Goal: Transaction & Acquisition: Purchase product/service

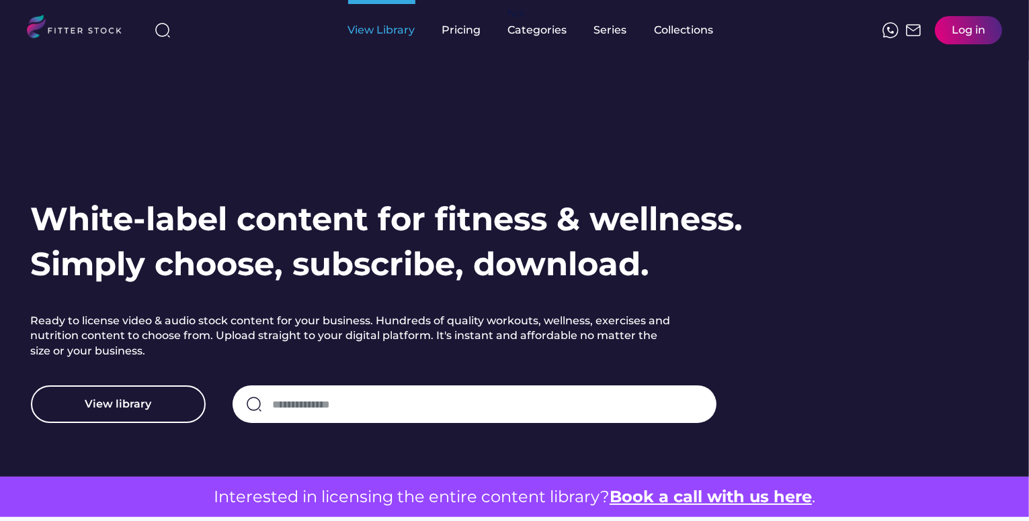
click at [386, 39] on div "View Library" at bounding box center [381, 30] width 67 height 60
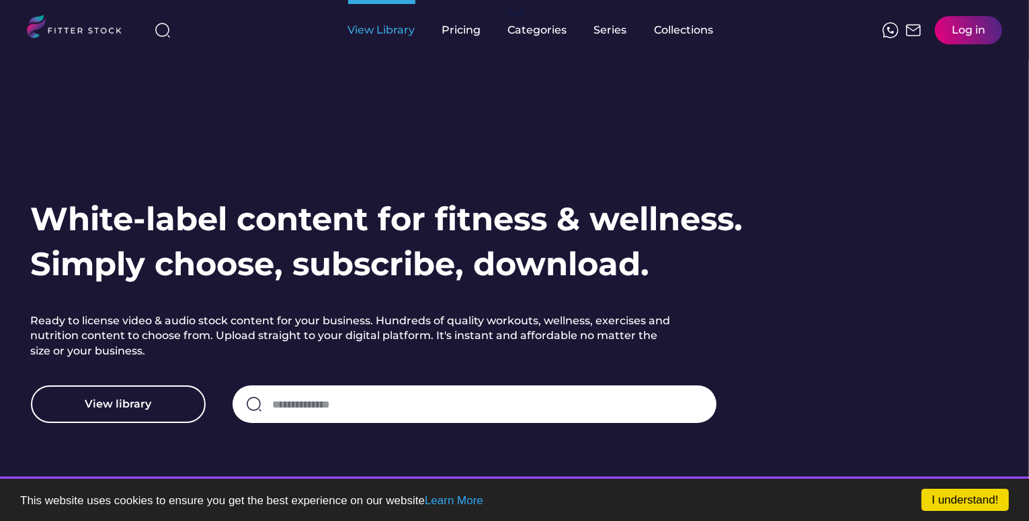
scroll to position [25, 0]
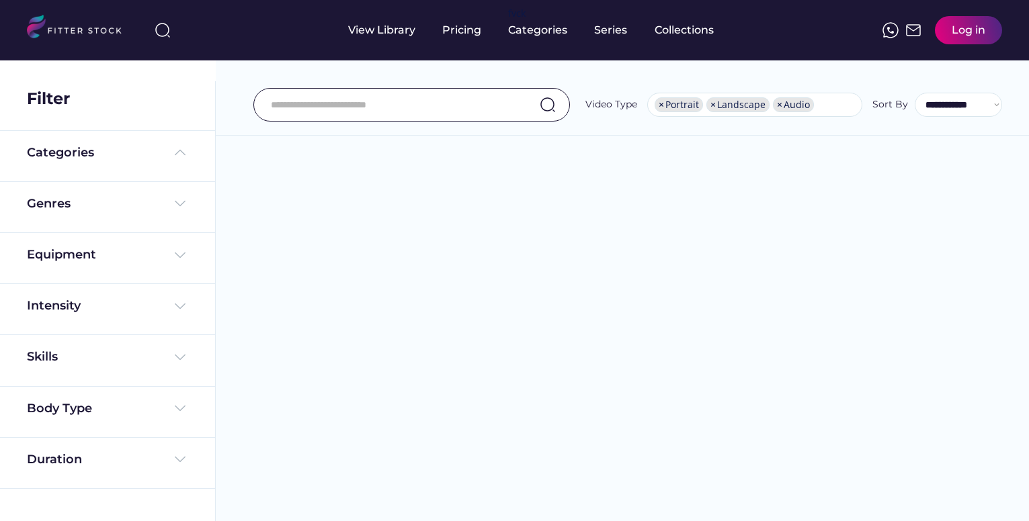
select select "**********"
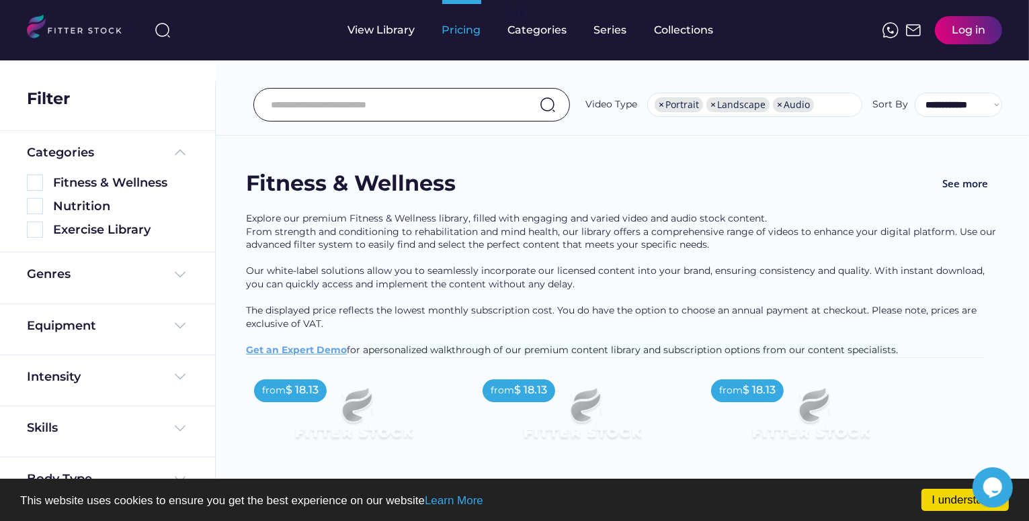
click at [447, 39] on div "Pricing" at bounding box center [461, 30] width 39 height 60
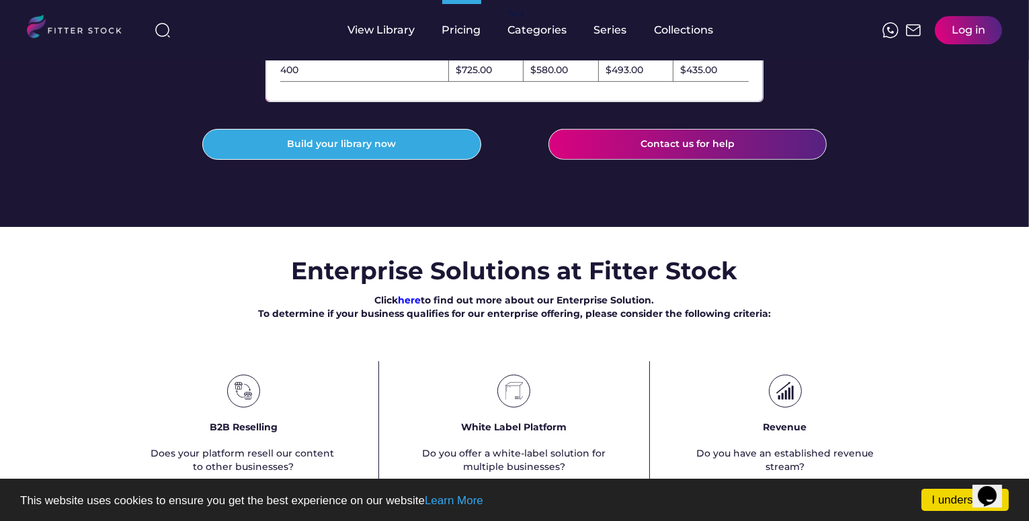
scroll to position [752, 0]
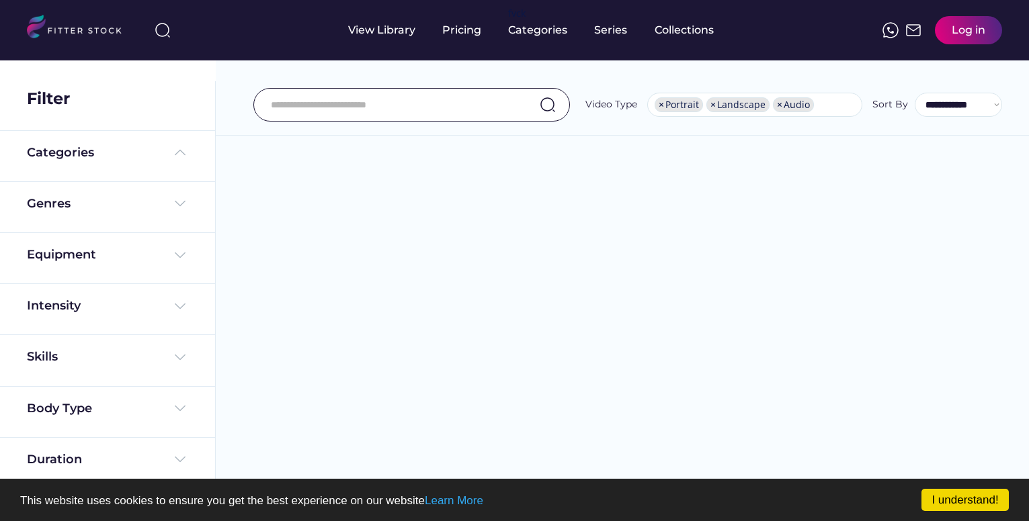
select select "**********"
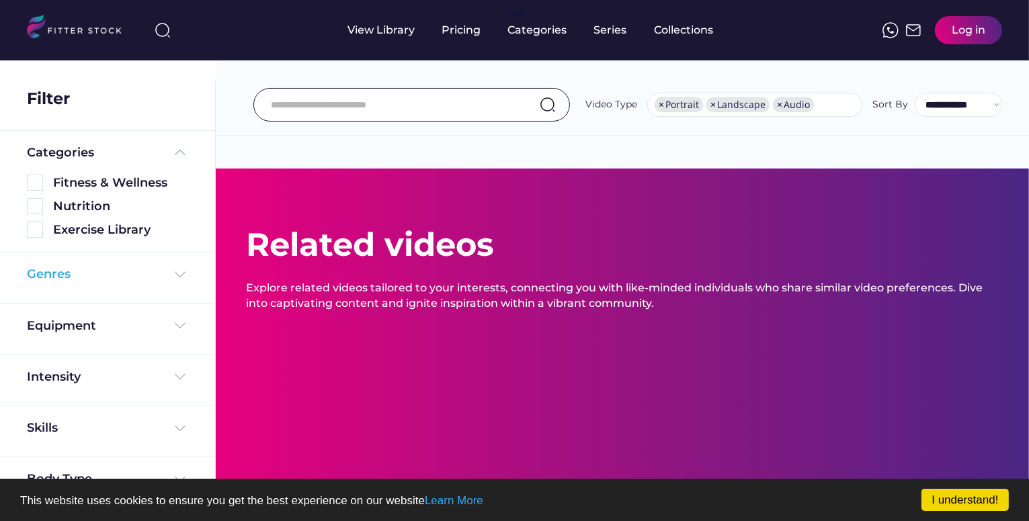
scroll to position [23, 0]
click at [156, 325] on div "Equipment" at bounding box center [107, 326] width 161 height 17
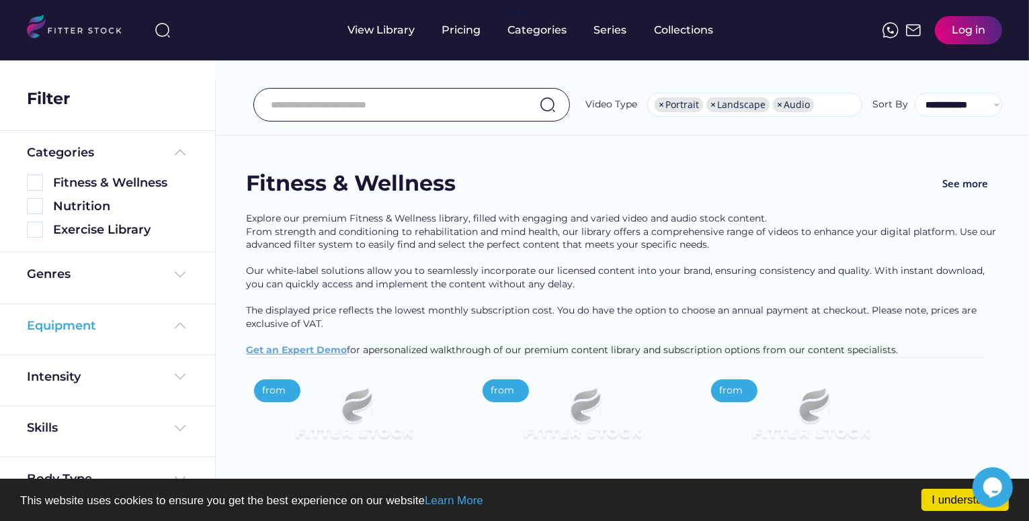
scroll to position [0, 0]
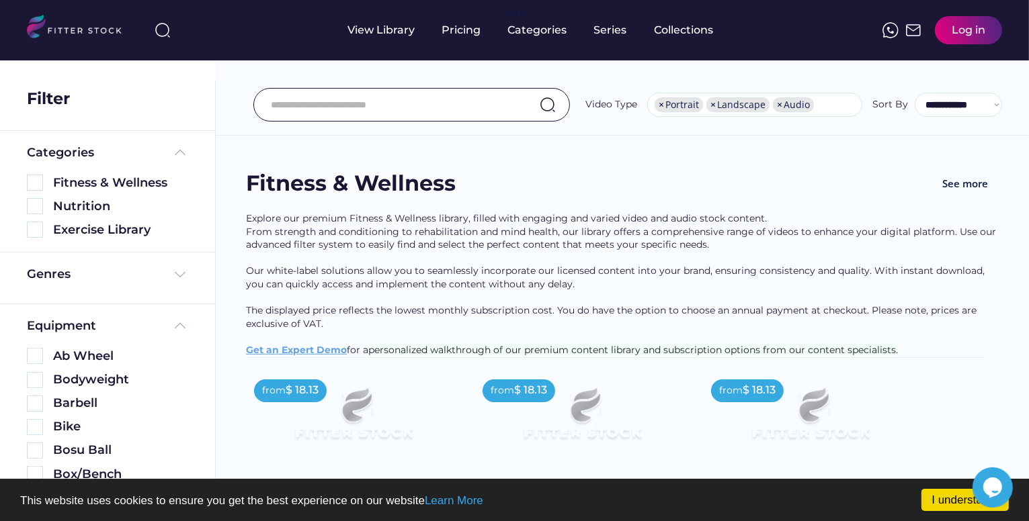
click at [412, 332] on div "Explore our premium Fitness & Wellness library, filled with engaging and varied…" at bounding box center [622, 284] width 752 height 145
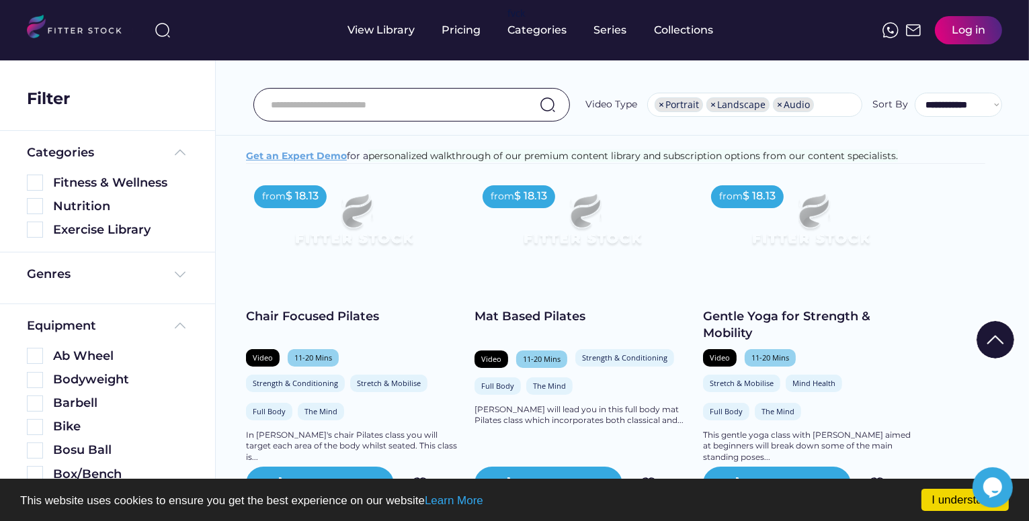
scroll to position [188, 0]
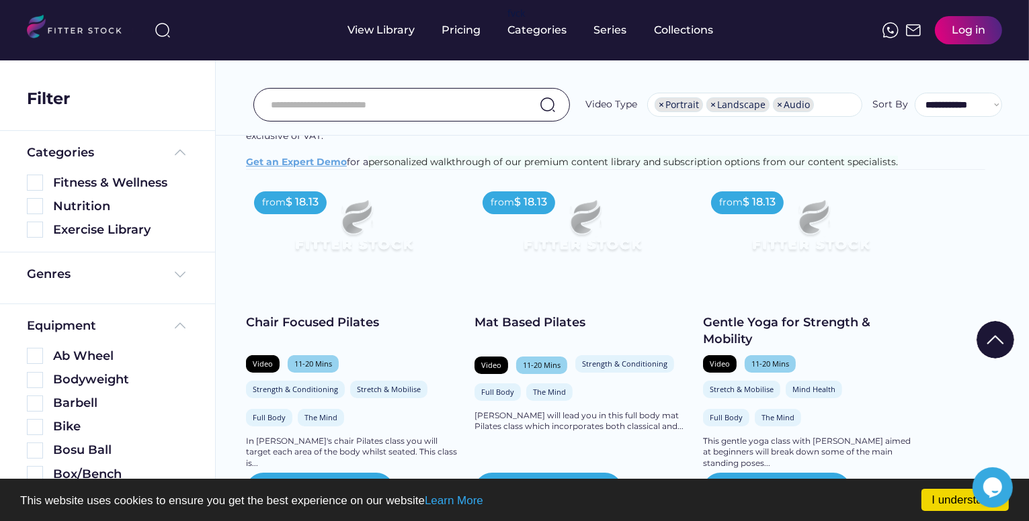
click at [411, 259] on img at bounding box center [353, 231] width 172 height 97
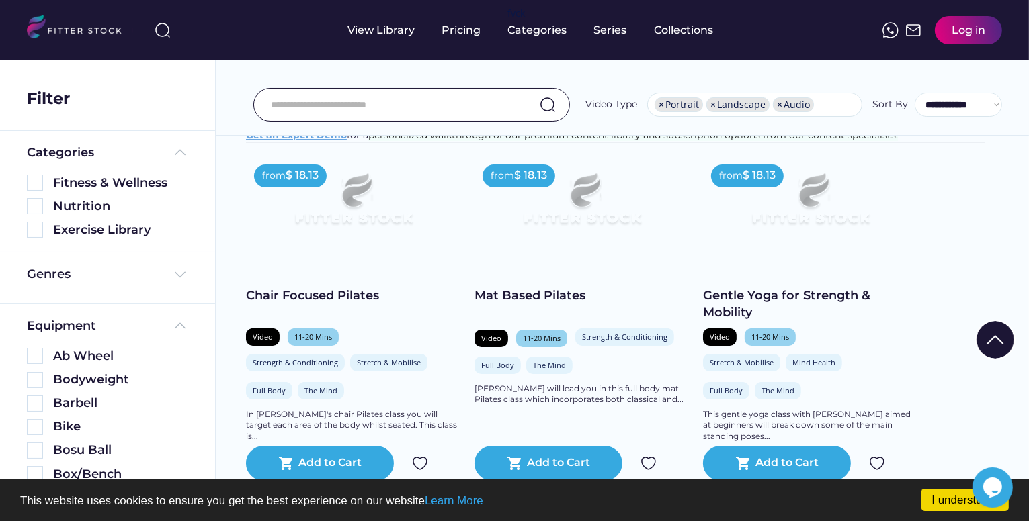
scroll to position [242, 0]
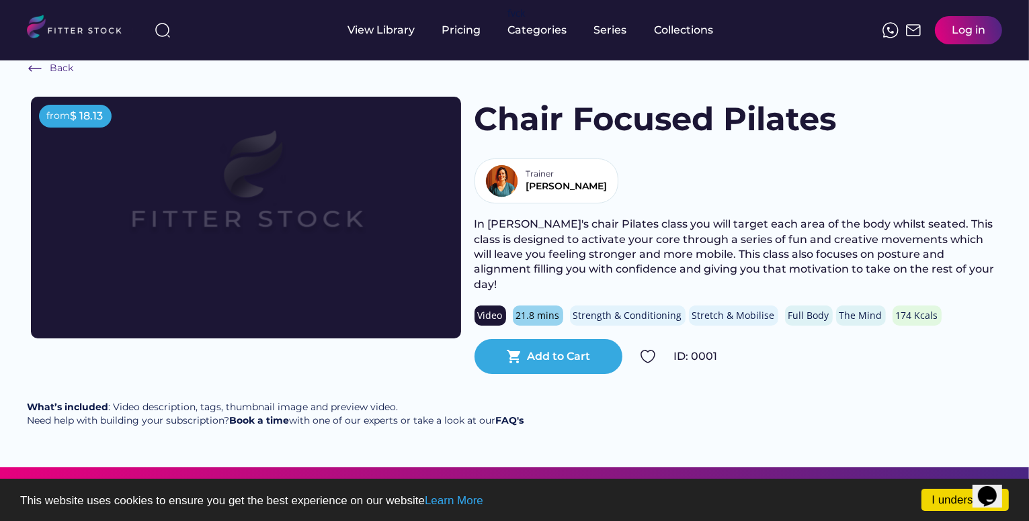
click at [281, 170] on img at bounding box center [246, 193] width 344 height 193
click at [482, 401] on div "What’s included : Video description, tags, thumbnail image and preview video. N…" at bounding box center [275, 414] width 496 height 26
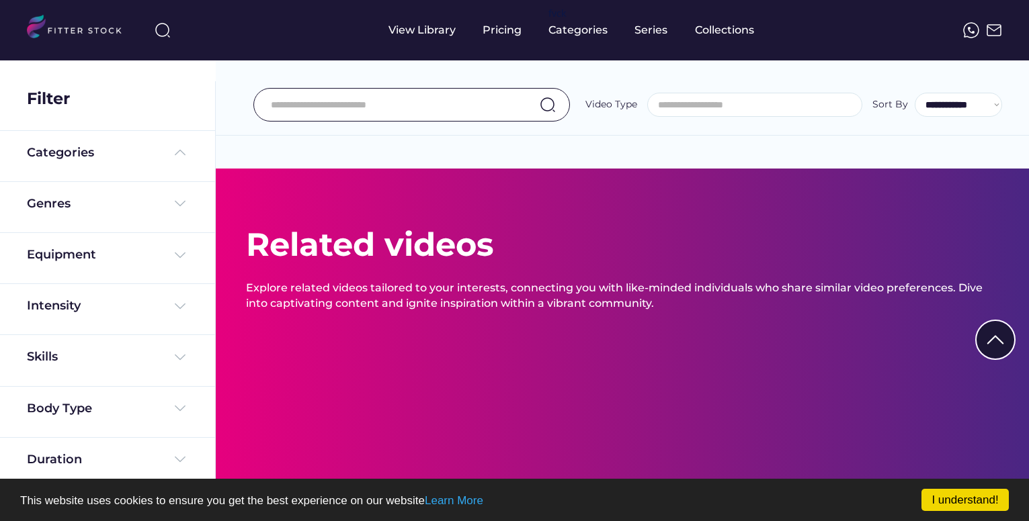
select select "**********"
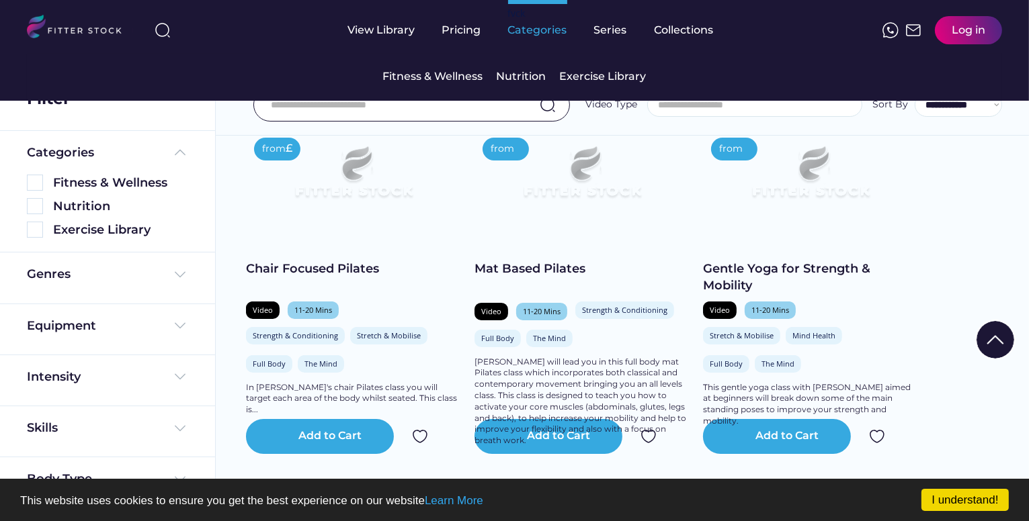
scroll to position [269, 0]
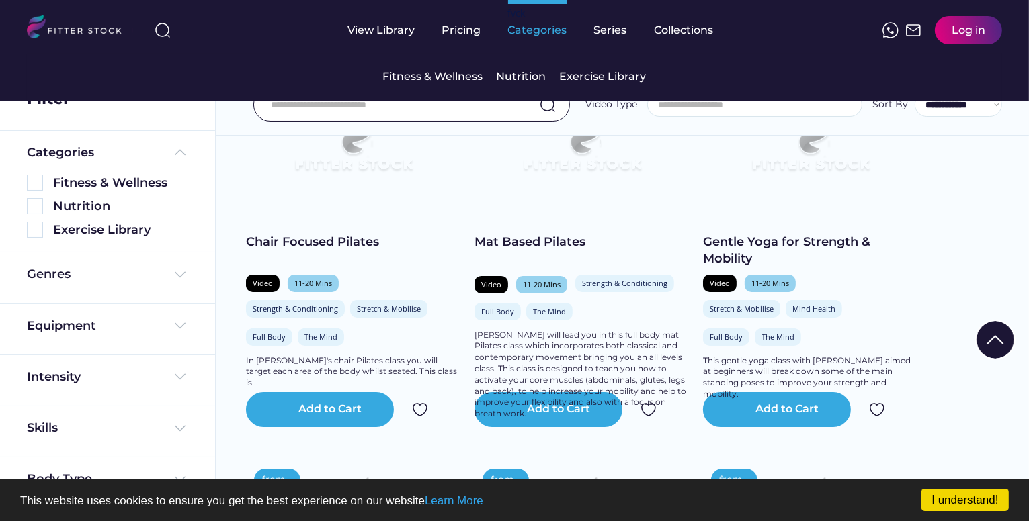
select select "**********"
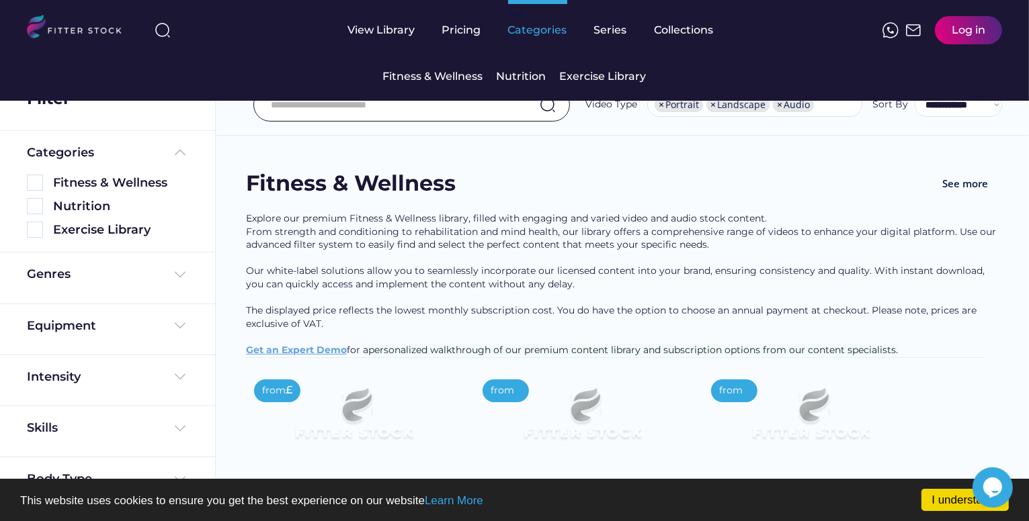
scroll to position [0, 0]
click at [526, 81] on div "Nutrition" at bounding box center [521, 76] width 50 height 15
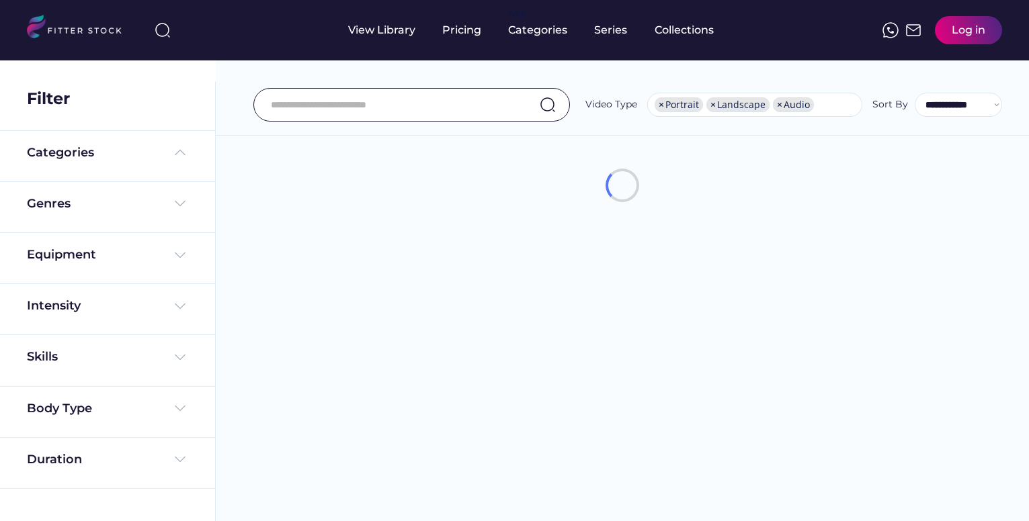
select select "**********"
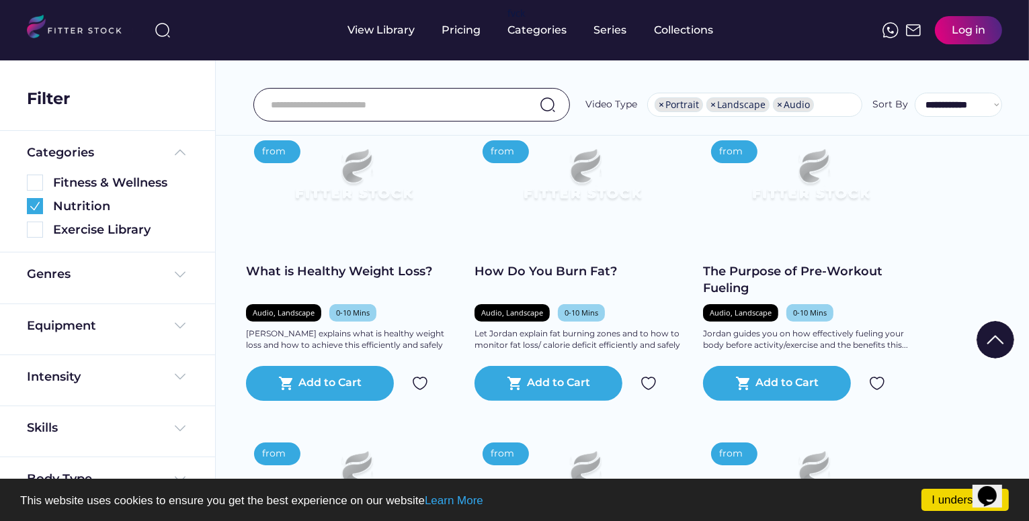
scroll to position [296, 0]
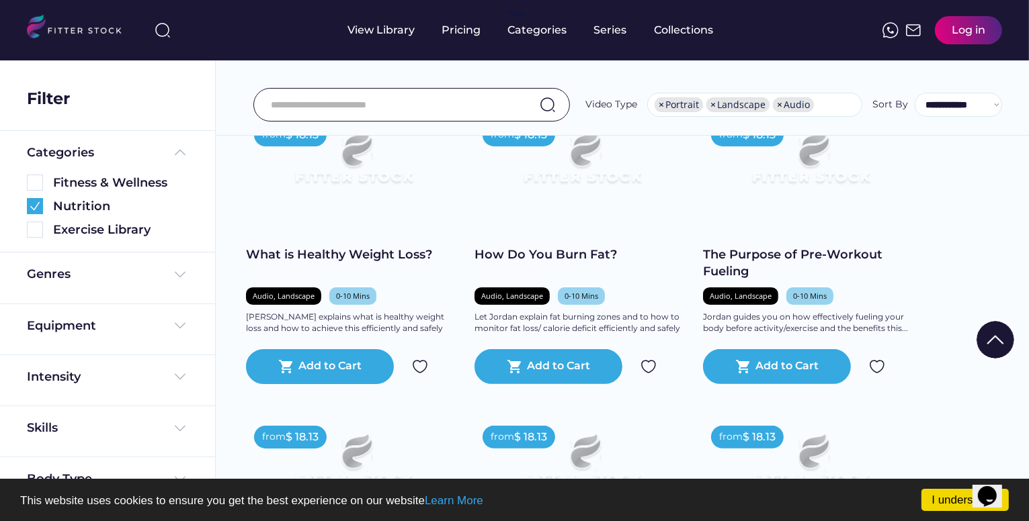
click at [412, 206] on img at bounding box center [353, 164] width 172 height 97
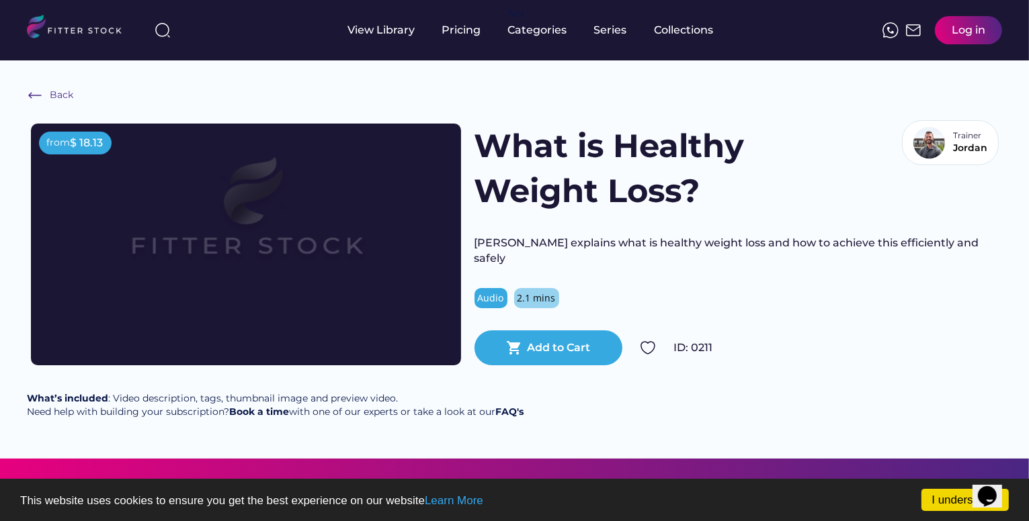
click at [1, 343] on div "Back from $ 18.13 What is Healthy Weight Loss? Trainer [PERSON_NAME] explains w…" at bounding box center [514, 259] width 1029 height 398
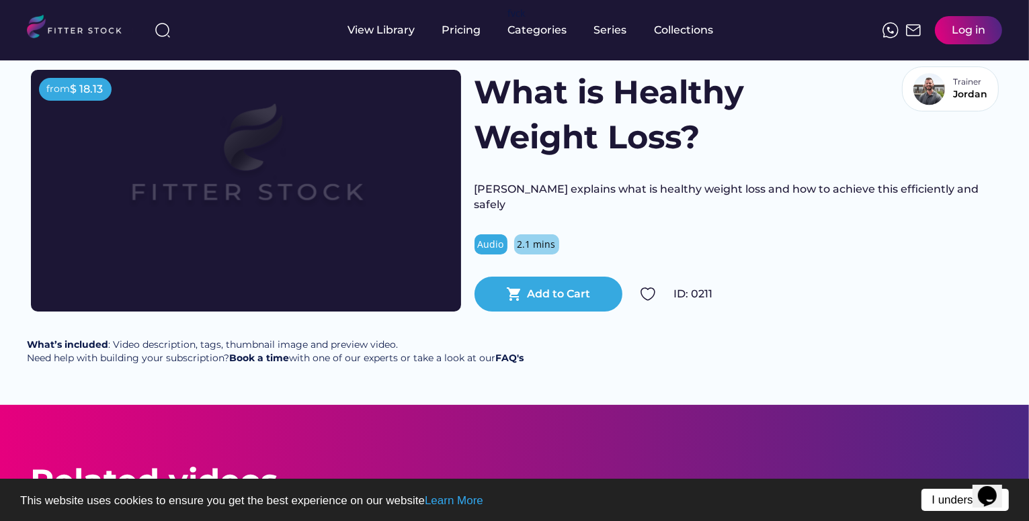
click at [932, 500] on link "I understand!" at bounding box center [964, 500] width 87 height 22
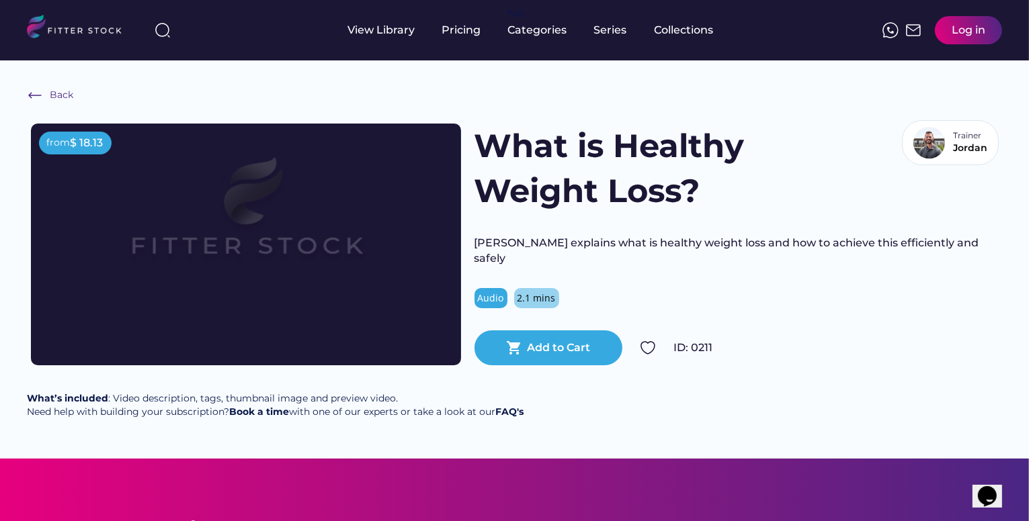
click at [492, 292] on div "Audio" at bounding box center [491, 298] width 26 height 13
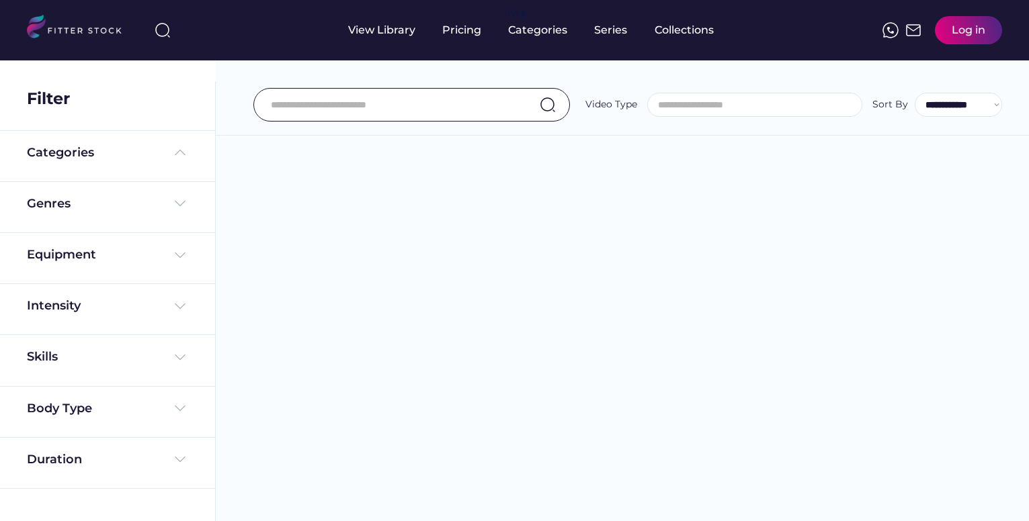
select select
select select "**********"
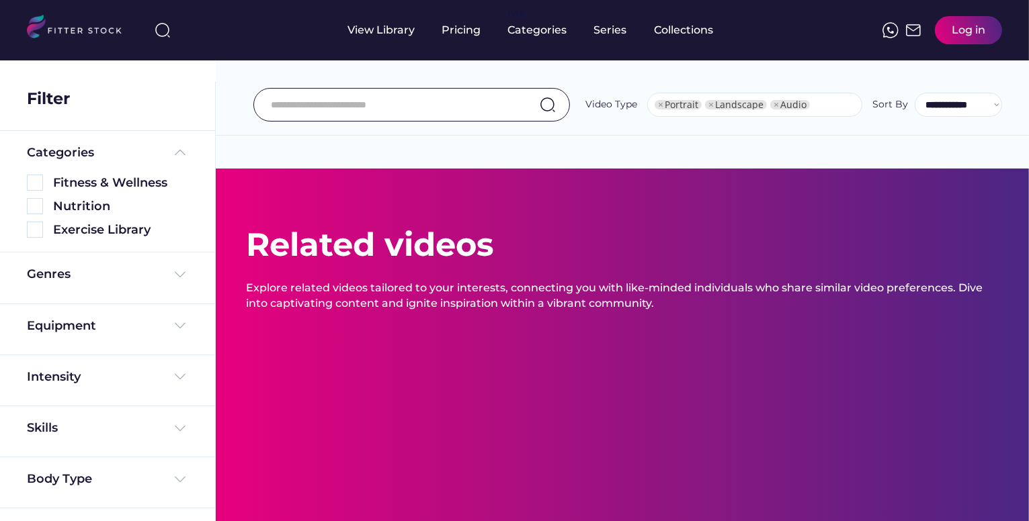
select select "**********"
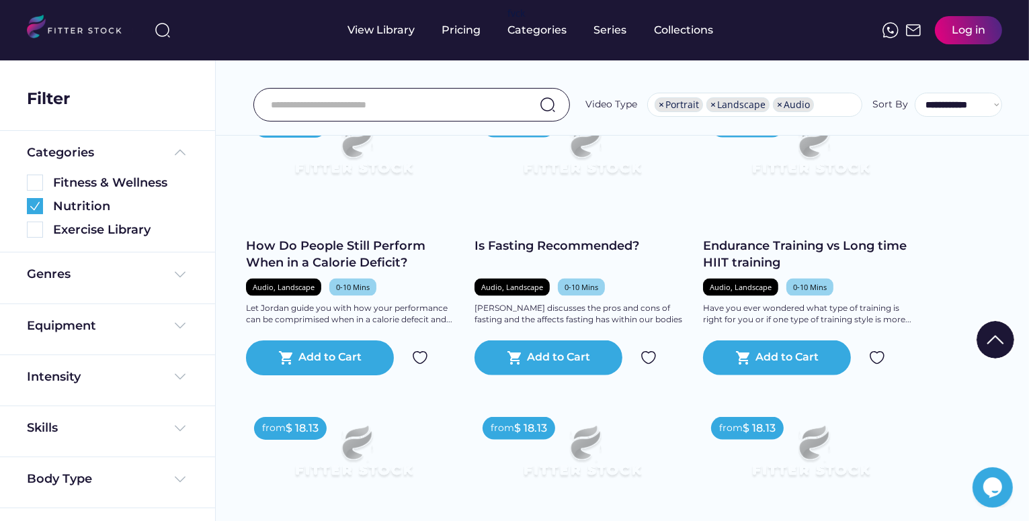
scroll to position [1827, 0]
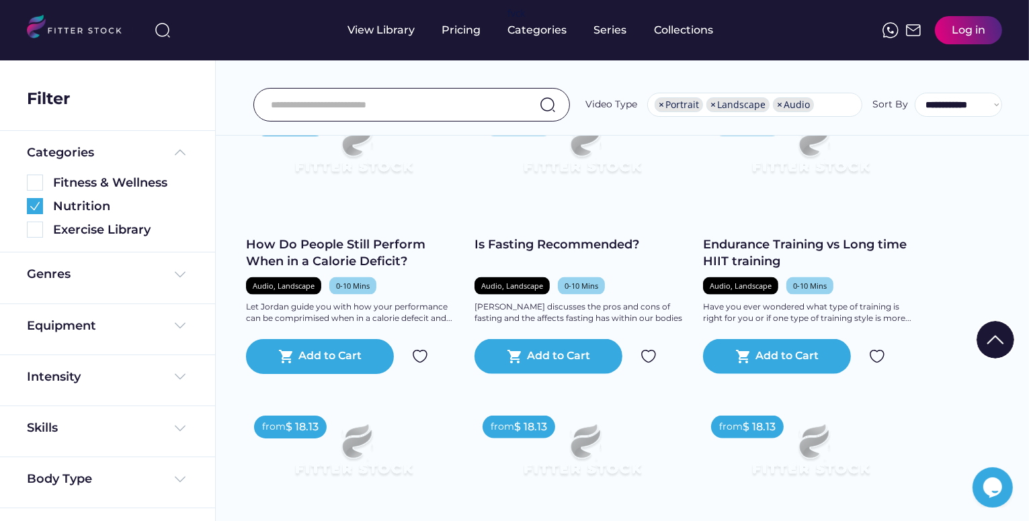
click at [190, 463] on div "Body Type" at bounding box center [107, 482] width 215 height 51
click at [175, 481] on img at bounding box center [180, 480] width 16 height 16
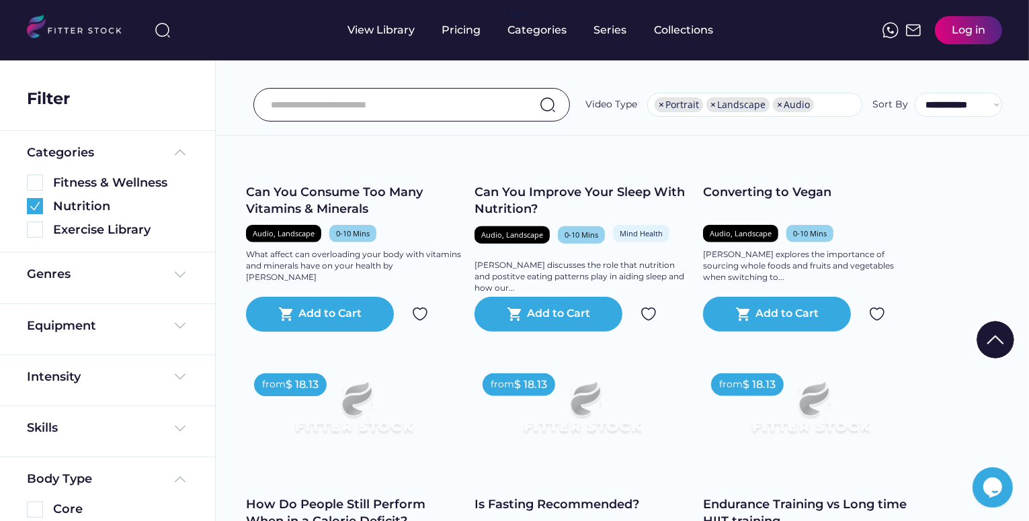
scroll to position [1505, 0]
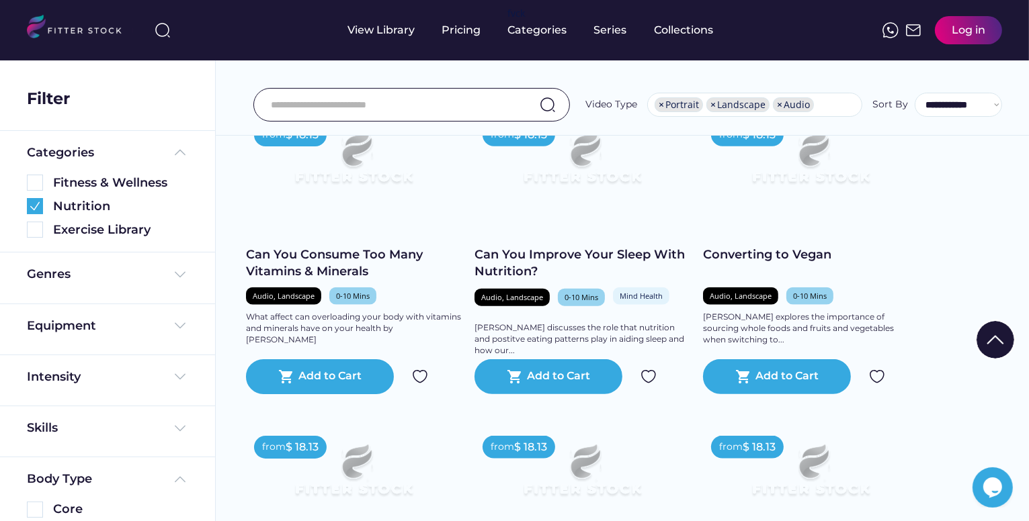
click at [69, 26] on img at bounding box center [80, 29] width 106 height 28
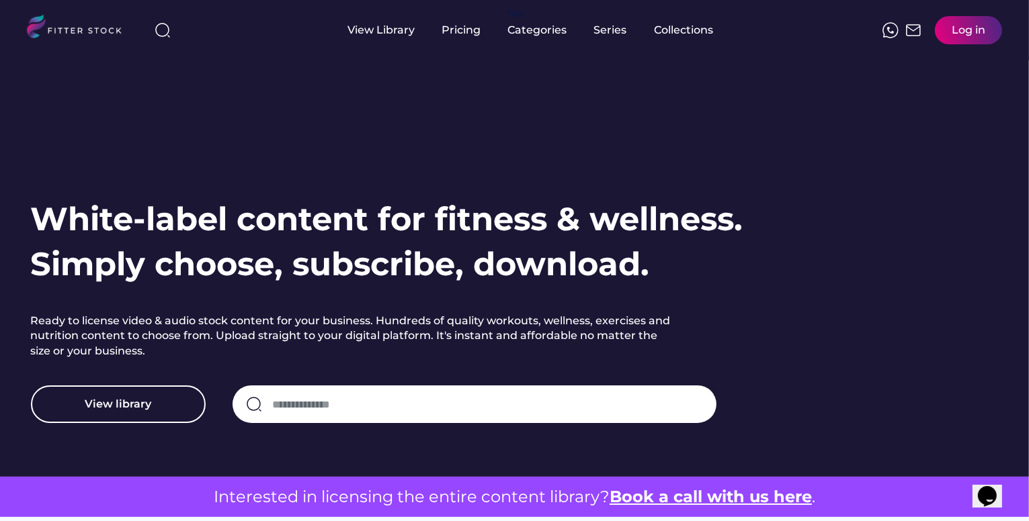
click at [226, 234] on h1 "White-label content for fitness & wellness. Simply choose, subscribe, download." at bounding box center [387, 242] width 712 height 90
click at [220, 314] on h2 "Ready to license video & audio stock content for your business. Hundreds of qua…" at bounding box center [353, 336] width 645 height 45
click at [442, 49] on div "Pricing" at bounding box center [461, 30] width 39 height 60
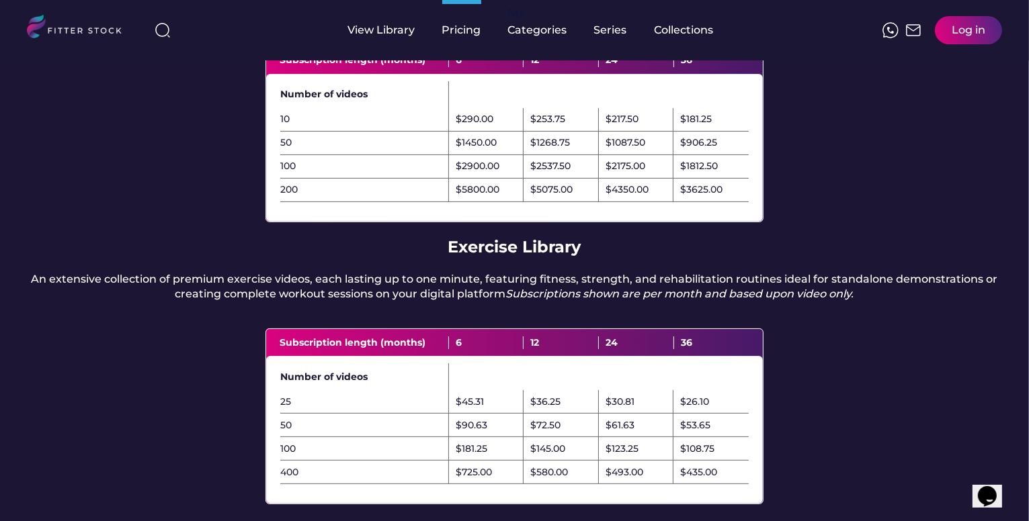
scroll to position [215, 0]
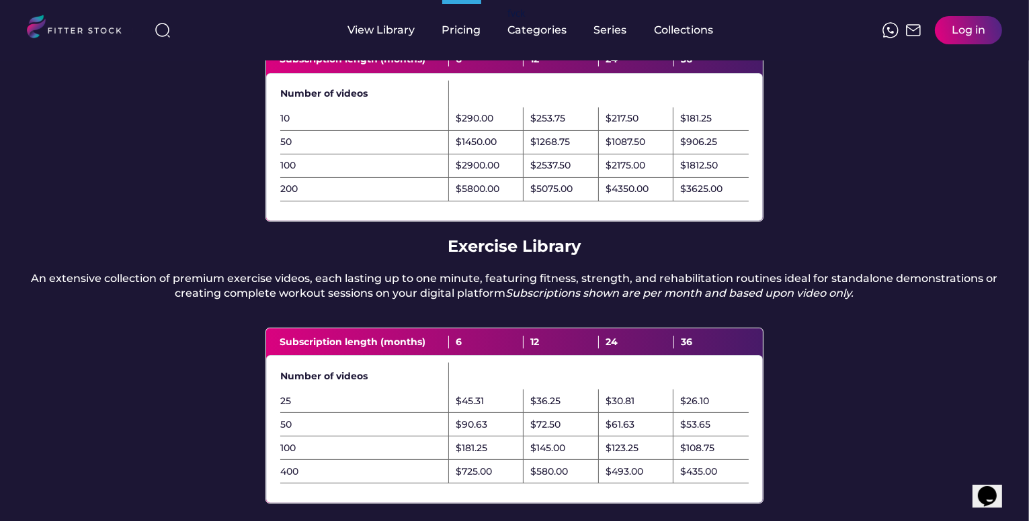
click at [28, 302] on div "An extensive collection of premium exercise videos, each lasting up to one minu…" at bounding box center [514, 286] width 975 height 30
drag, startPoint x: 28, startPoint y: 331, endPoint x: 175, endPoint y: 347, distance: 148.1
click at [175, 347] on div "Pricing Fitness & Wellness/Nutrition Choose a monthly subscription plan that fi…" at bounding box center [514, 236] width 1029 height 783
click at [288, 269] on div "Pricing Fitness & Wellness/Nutrition Choose a monthly subscription plan that fi…" at bounding box center [514, 236] width 1029 height 783
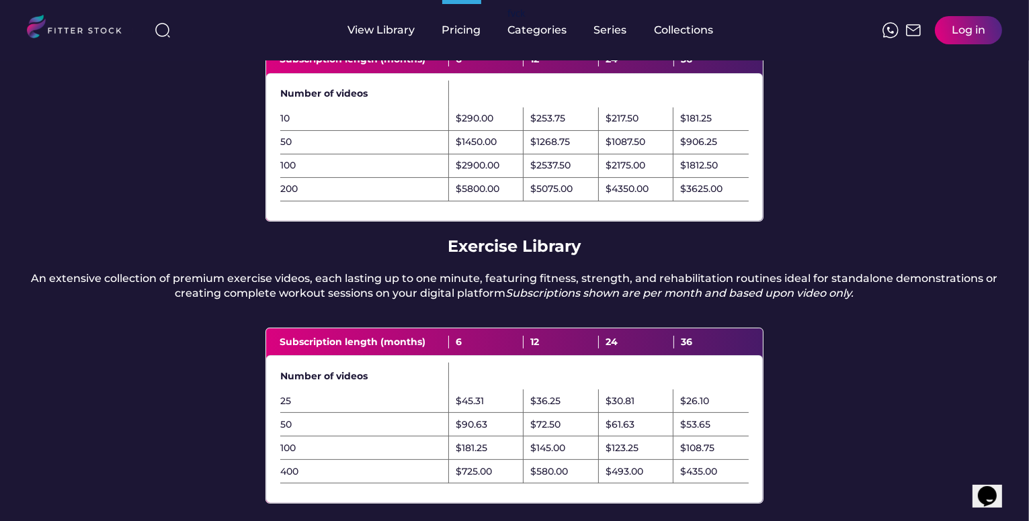
click at [492, 413] on div "$45.31" at bounding box center [486, 402] width 75 height 24
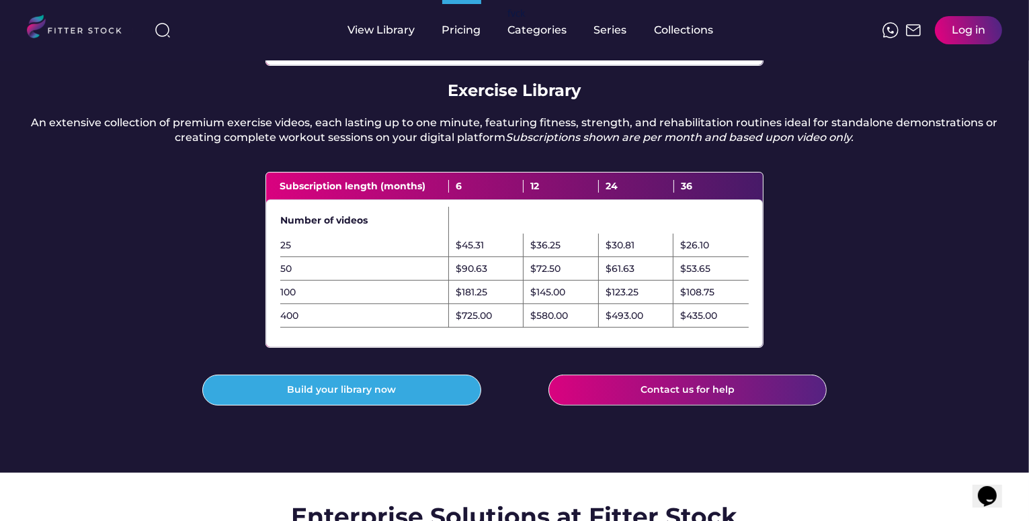
scroll to position [376, 0]
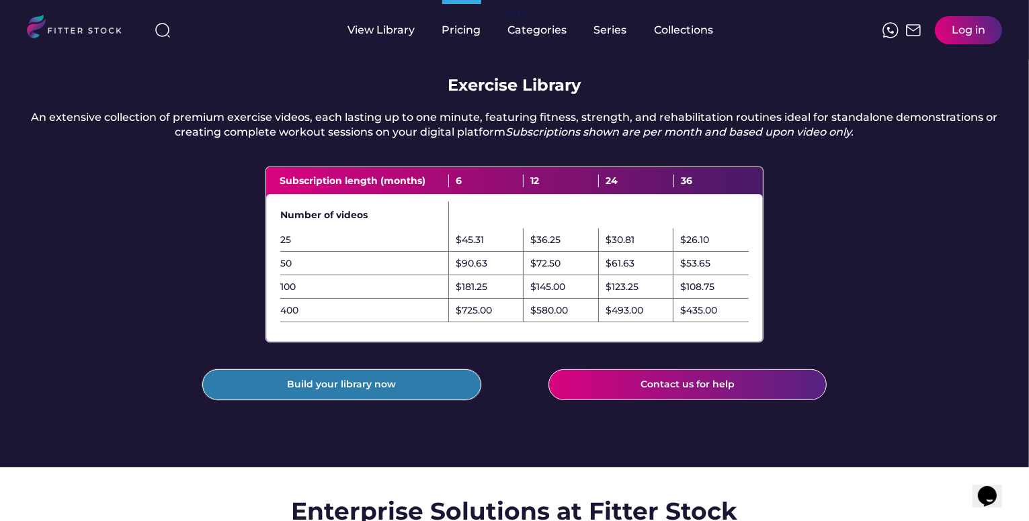
click at [454, 400] on button "Build your library now" at bounding box center [341, 384] width 278 height 31
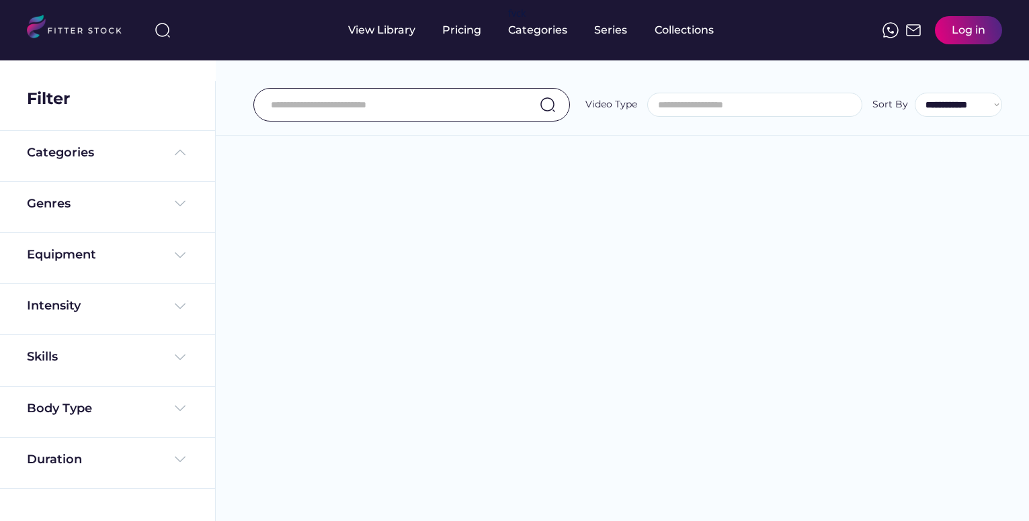
select select
select select "**********"
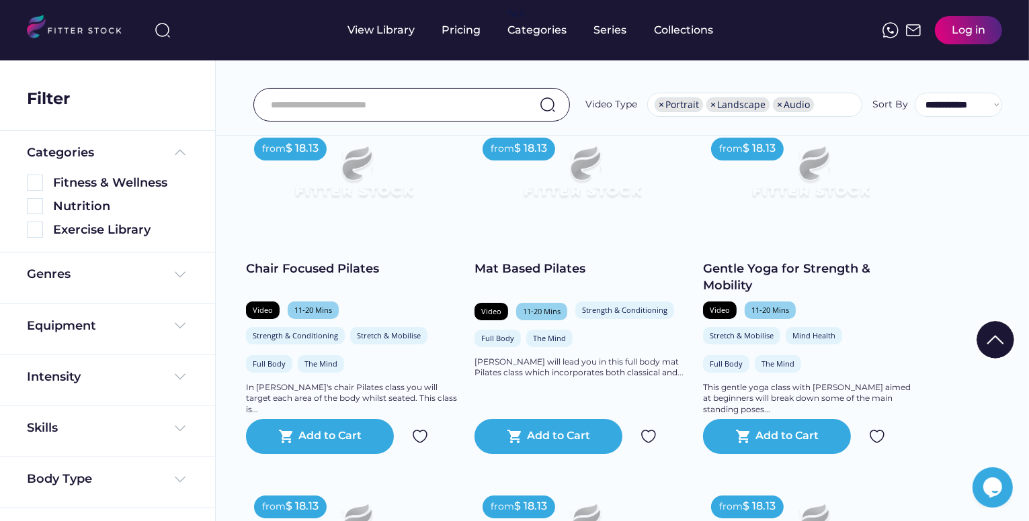
scroll to position [269, 0]
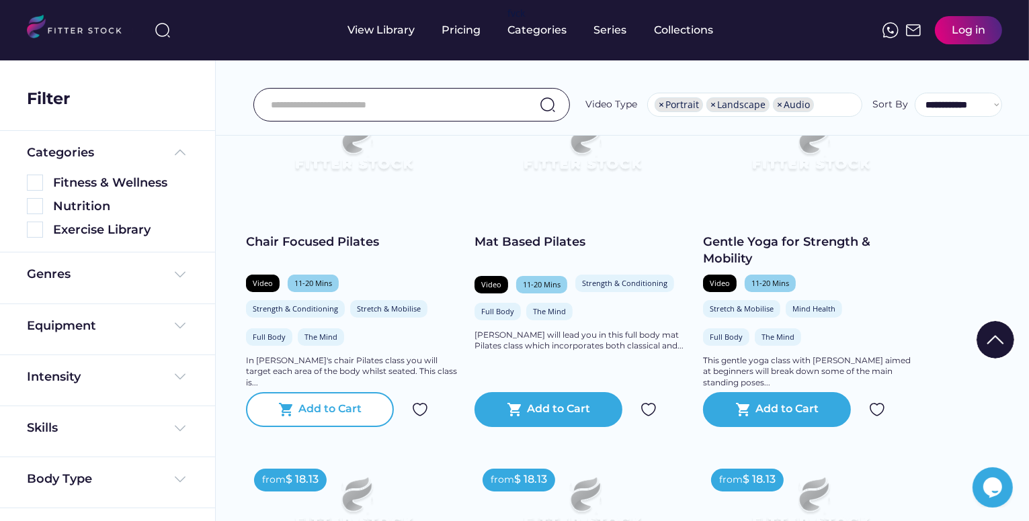
click at [329, 427] on div "shopping_cart Add to Cart" at bounding box center [320, 409] width 148 height 35
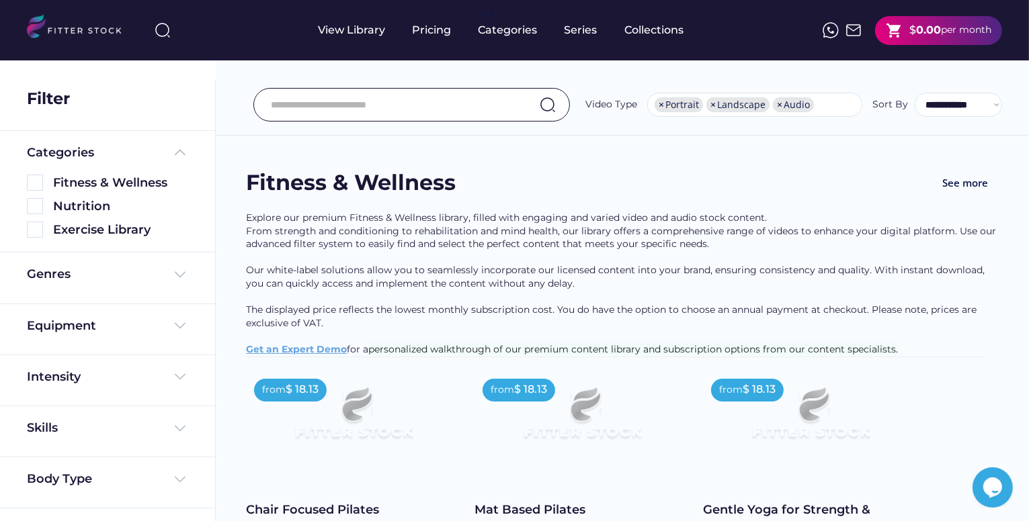
scroll to position [0, 0]
click at [39, 187] on img at bounding box center [35, 183] width 16 height 16
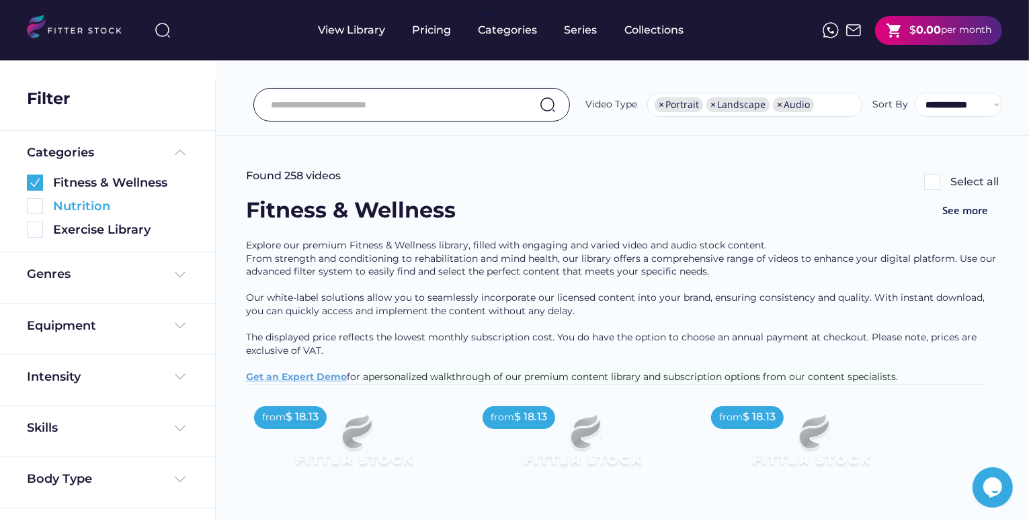
click at [38, 213] on img at bounding box center [35, 206] width 16 height 16
click at [32, 172] on div "Fitness & Wellness" at bounding box center [107, 180] width 161 height 24
click at [38, 189] on img at bounding box center [35, 183] width 16 height 16
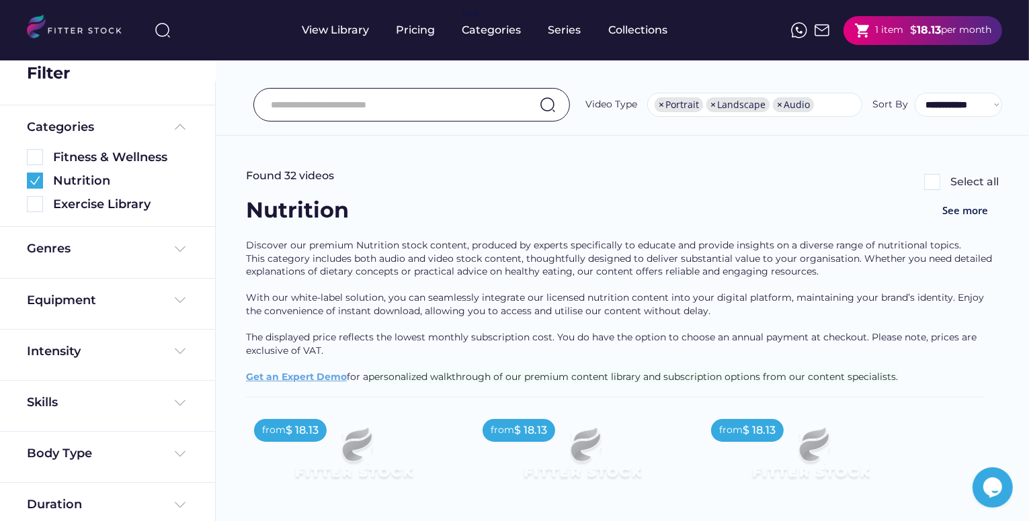
scroll to position [27, 0]
click at [460, 208] on div "Nutrition See more" at bounding box center [622, 217] width 752 height 44
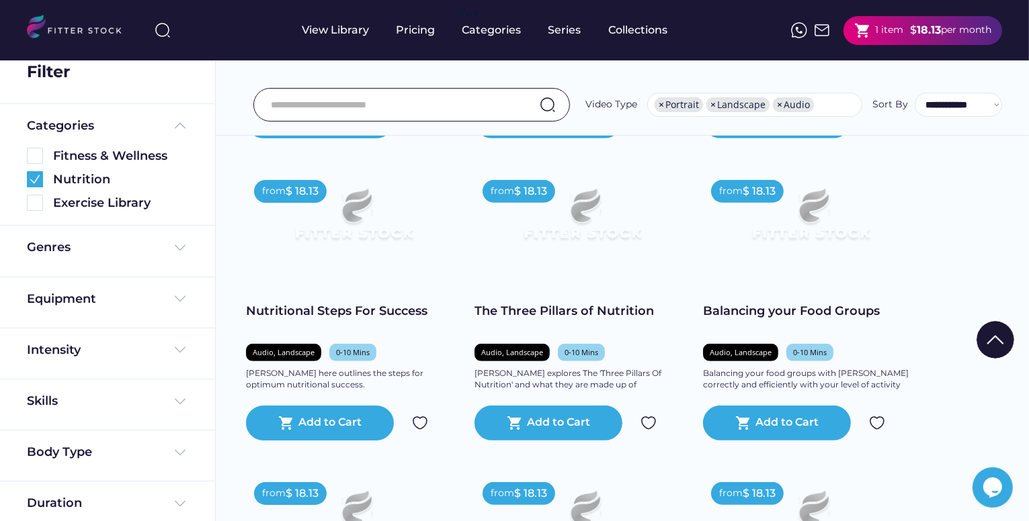
scroll to position [564, 0]
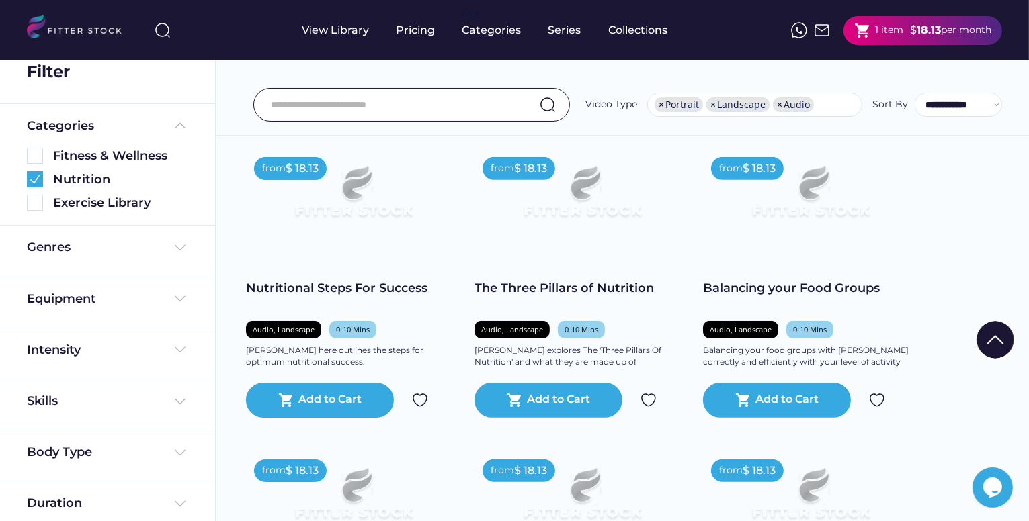
click at [547, 414] on div at bounding box center [514, 440] width 67 height 67
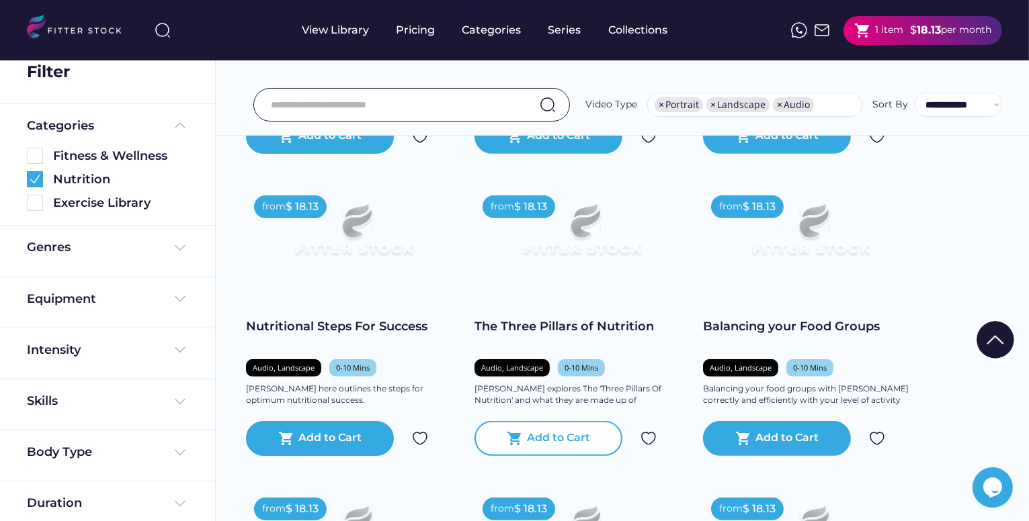
scroll to position [527, 0]
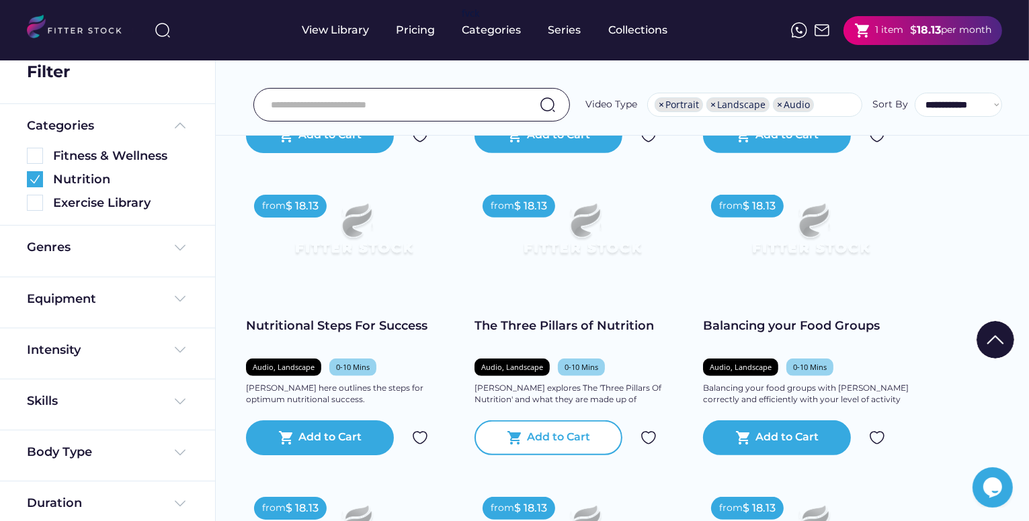
click at [566, 446] on div "Add to Cart" at bounding box center [558, 438] width 63 height 16
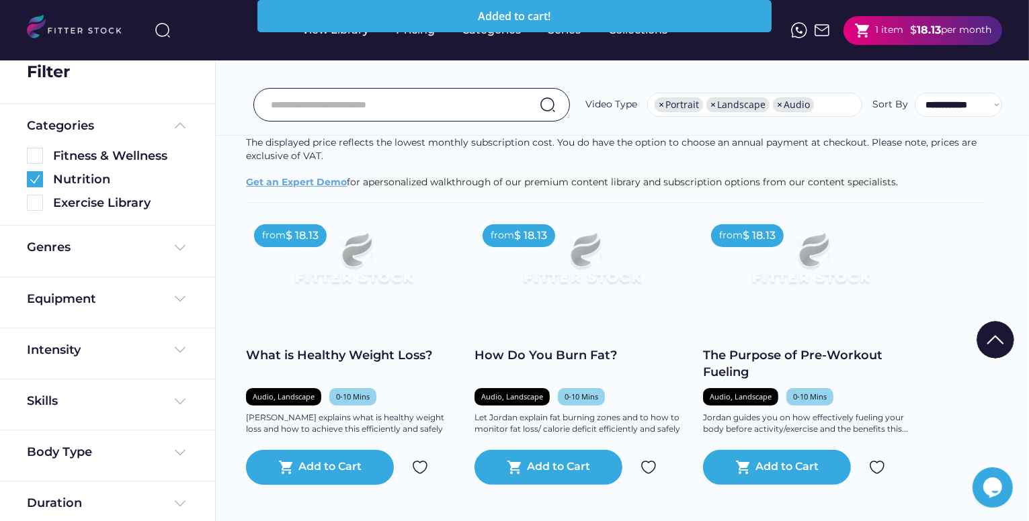
scroll to position [124, 0]
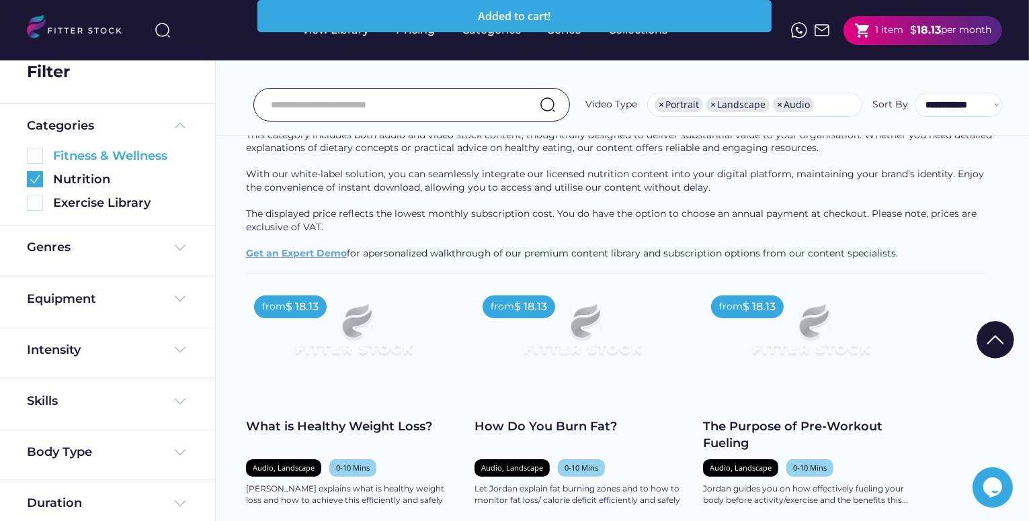
click at [32, 159] on img at bounding box center [35, 156] width 16 height 16
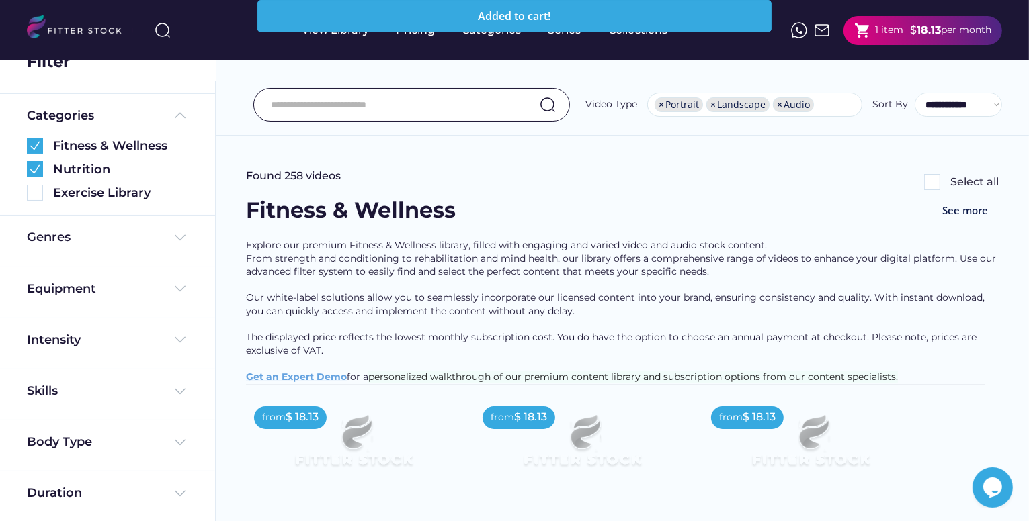
scroll to position [38, 0]
click at [453, 283] on div "Explore our premium Fitness & Wellness library, filled with engaging and varied…" at bounding box center [622, 311] width 752 height 145
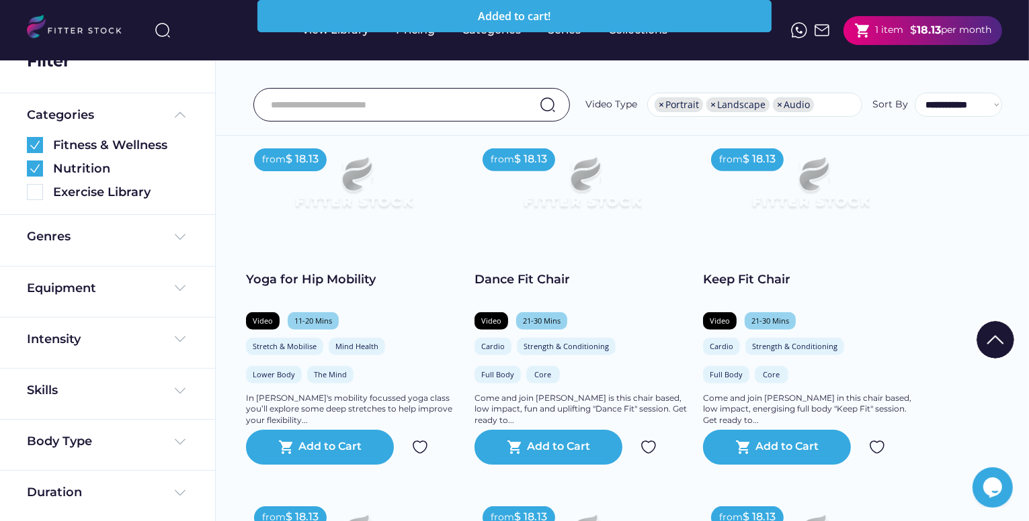
scroll to position [672, 0]
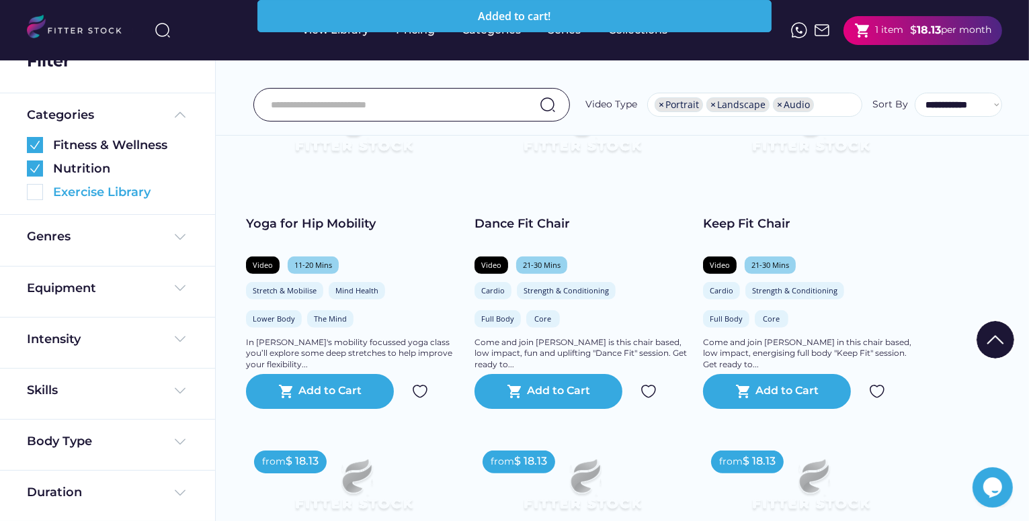
click at [58, 195] on div "Exercise Library" at bounding box center [120, 192] width 135 height 17
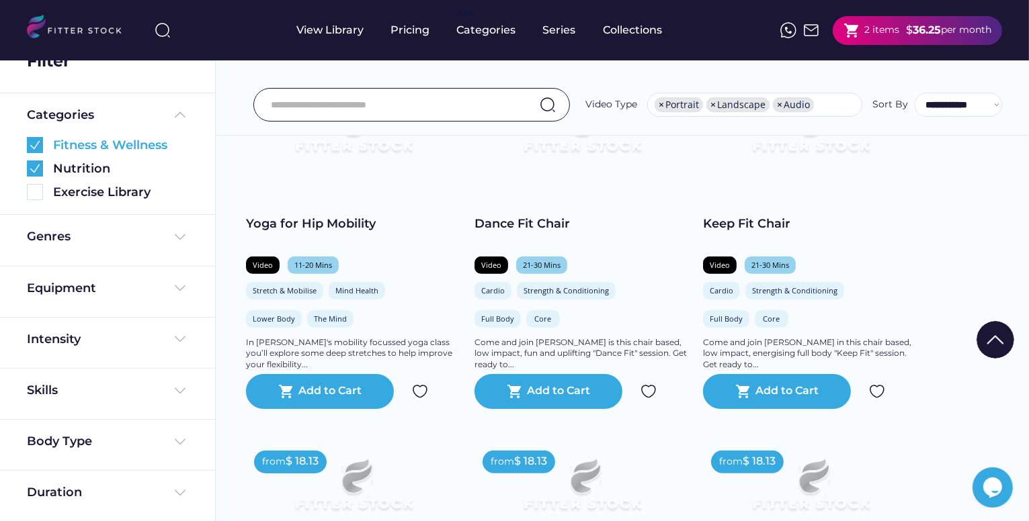
click at [40, 149] on img at bounding box center [35, 145] width 16 height 16
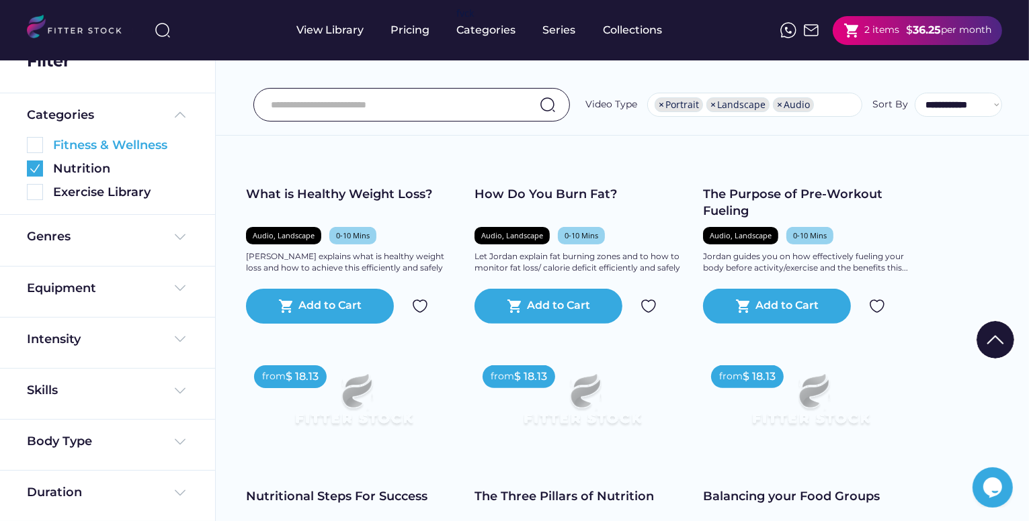
scroll to position [285, 0]
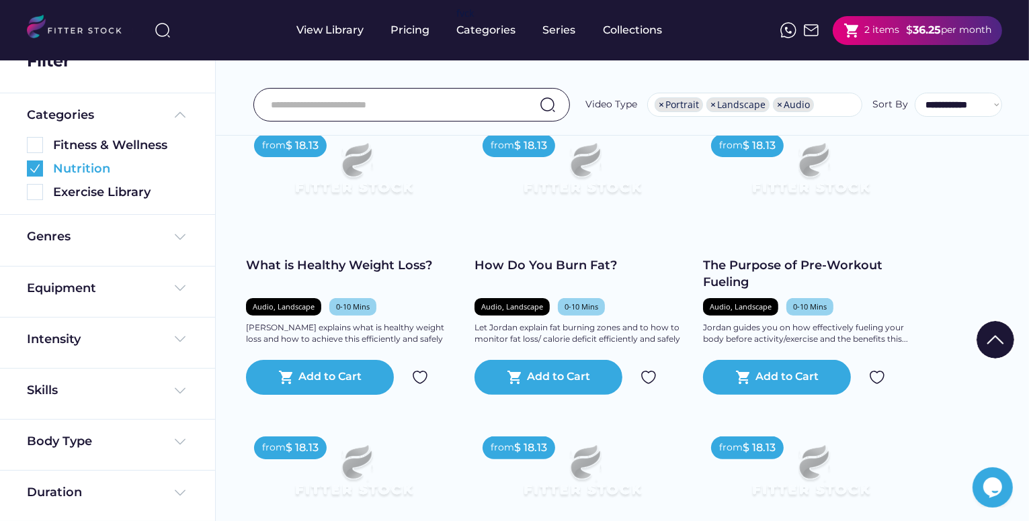
click at [40, 163] on img at bounding box center [35, 169] width 16 height 16
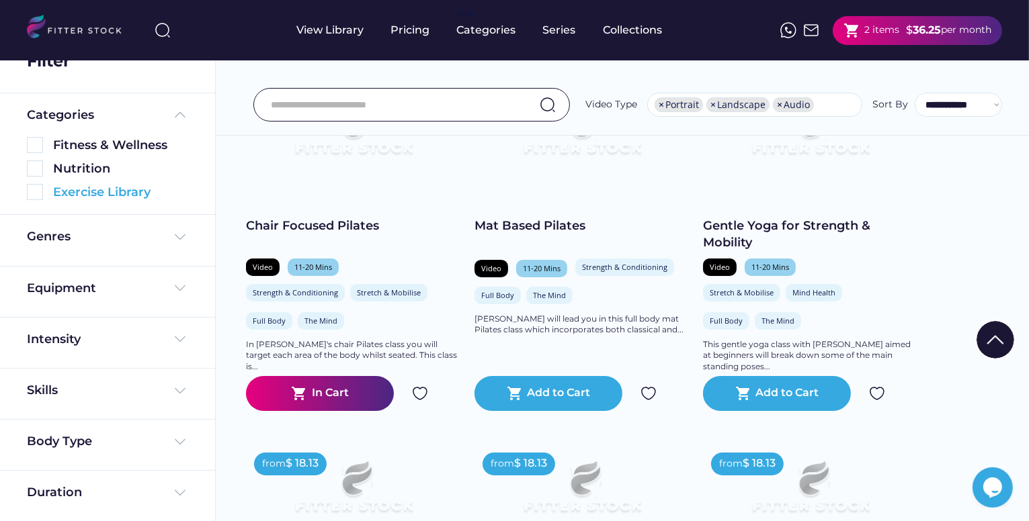
scroll to position [0, 0]
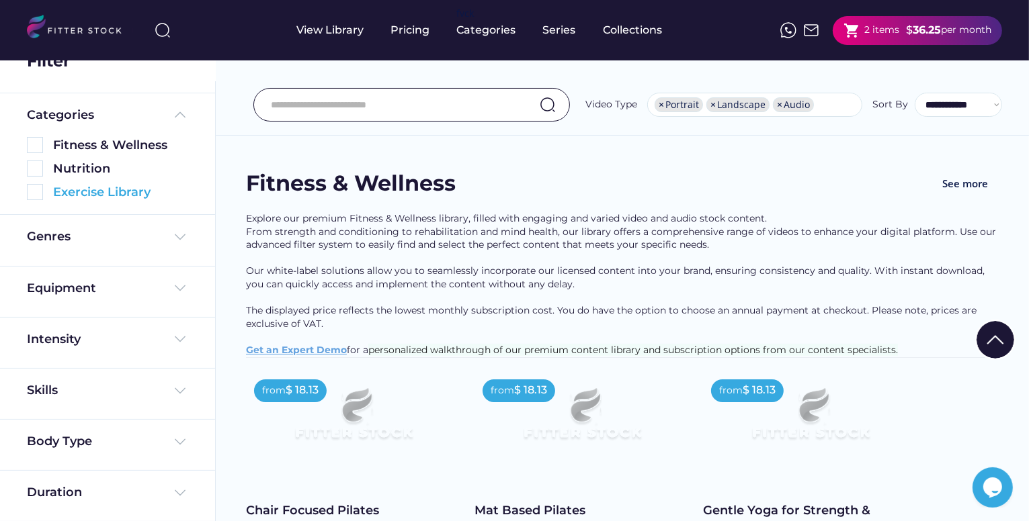
click at [35, 189] on img at bounding box center [35, 192] width 16 height 16
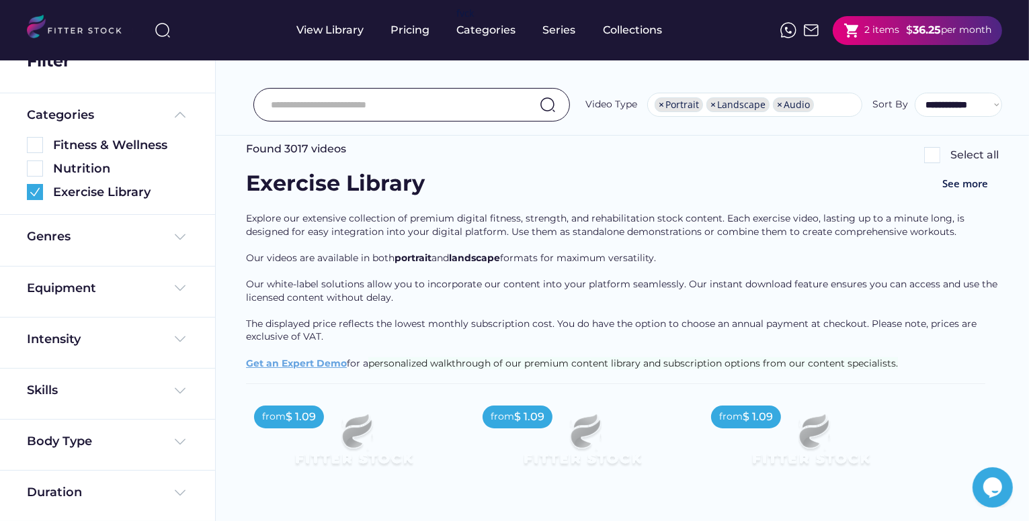
click at [431, 184] on div "Exercise Library See more" at bounding box center [622, 191] width 752 height 44
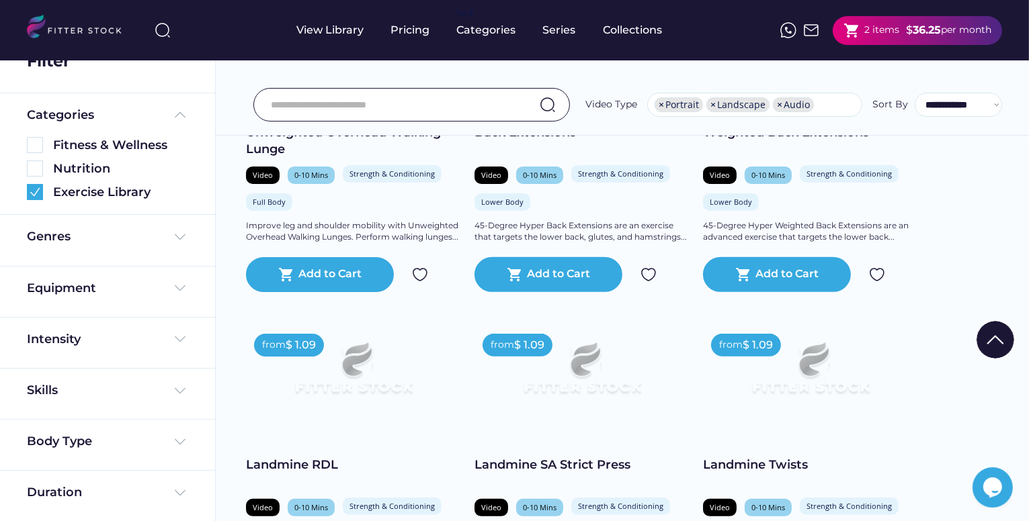
scroll to position [457, 0]
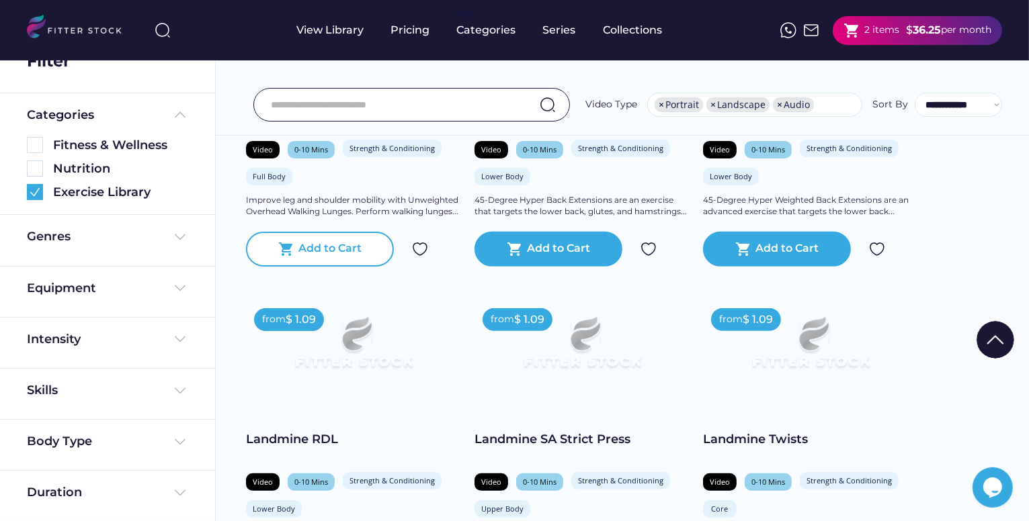
click at [312, 248] on div "Add to Cart" at bounding box center [330, 249] width 63 height 16
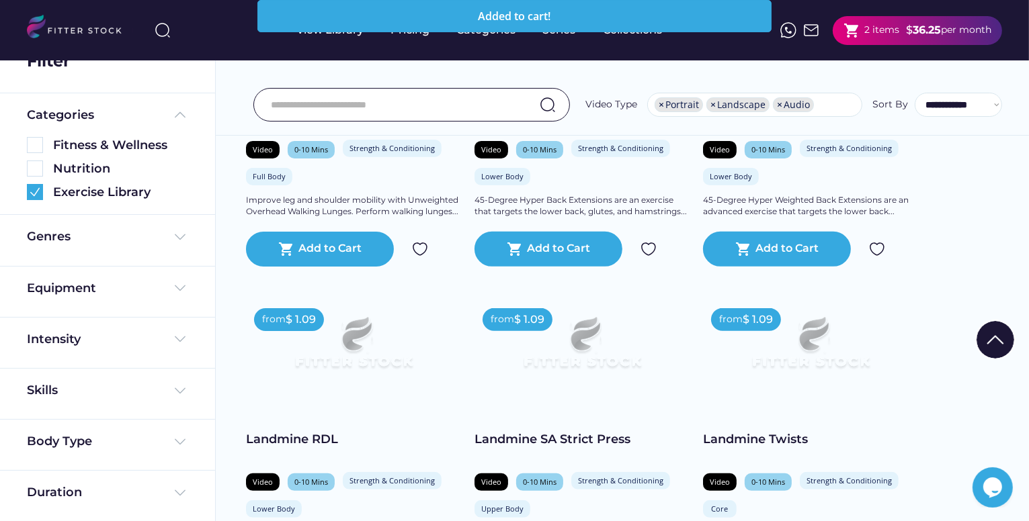
click at [867, 34] on div "2 items" at bounding box center [881, 30] width 35 height 13
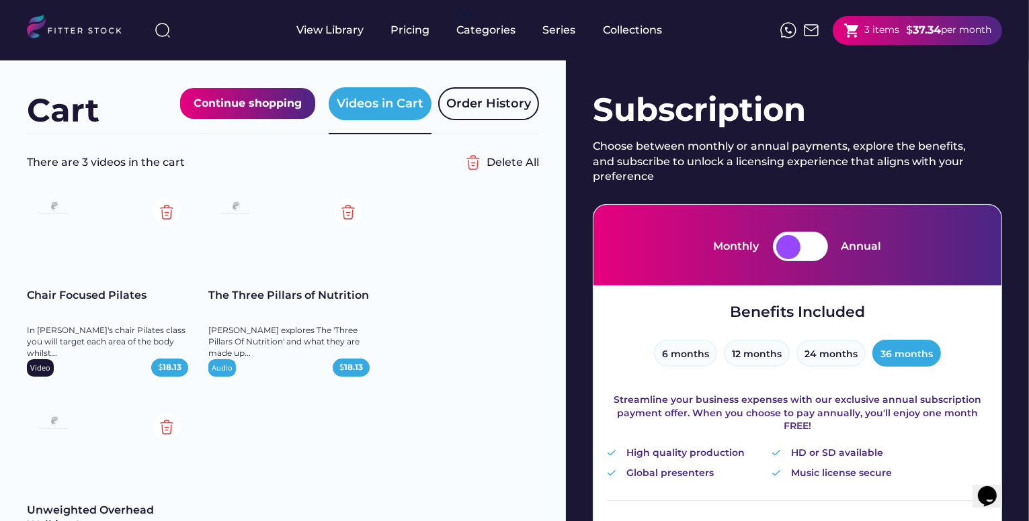
click at [788, 123] on div "Subscription" at bounding box center [797, 109] width 409 height 45
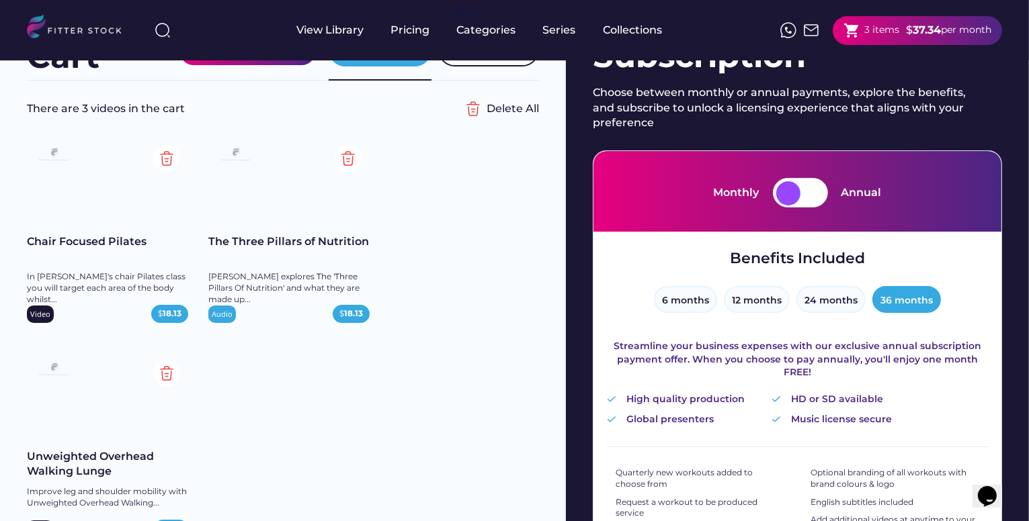
scroll to position [81, 0]
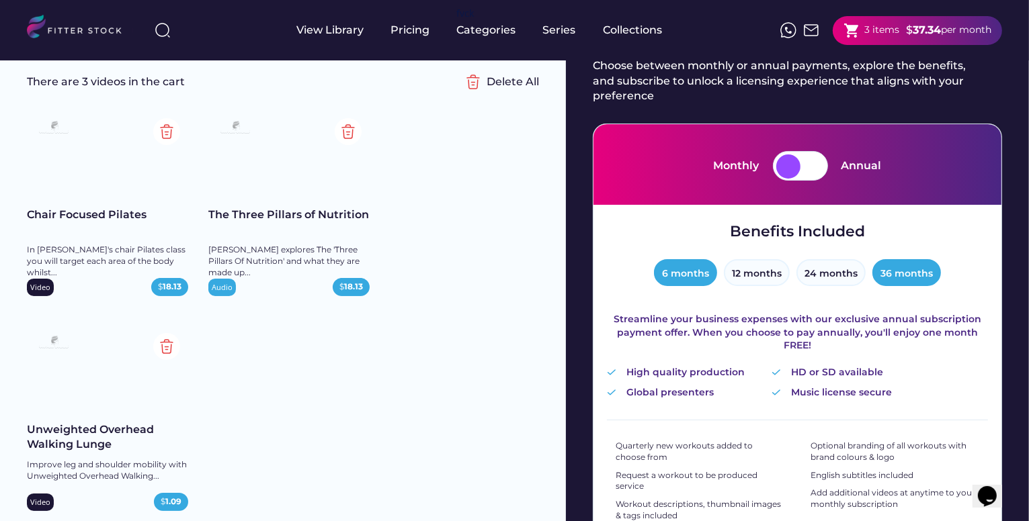
click at [701, 264] on button "6 months" at bounding box center [685, 272] width 63 height 27
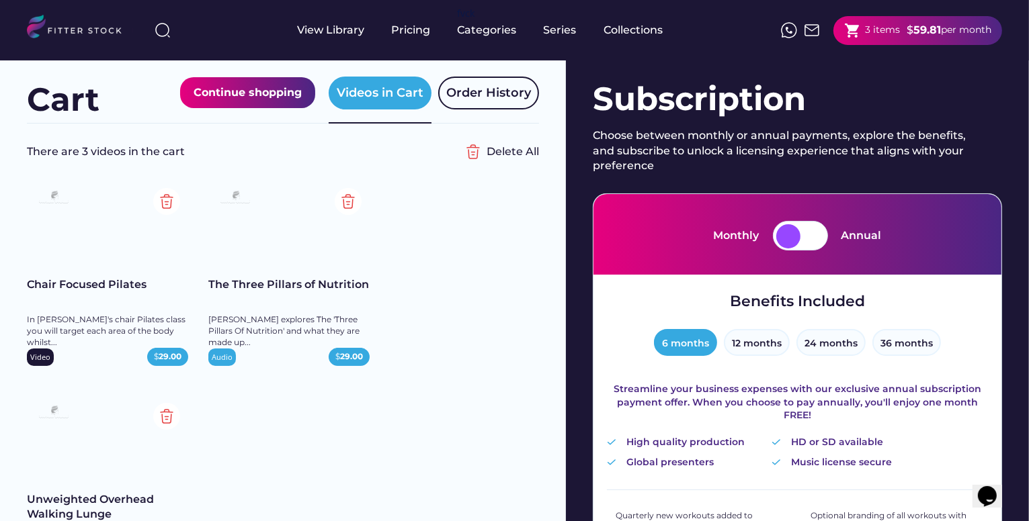
scroll to position [0, 0]
